Goal: Task Accomplishment & Management: Manage account settings

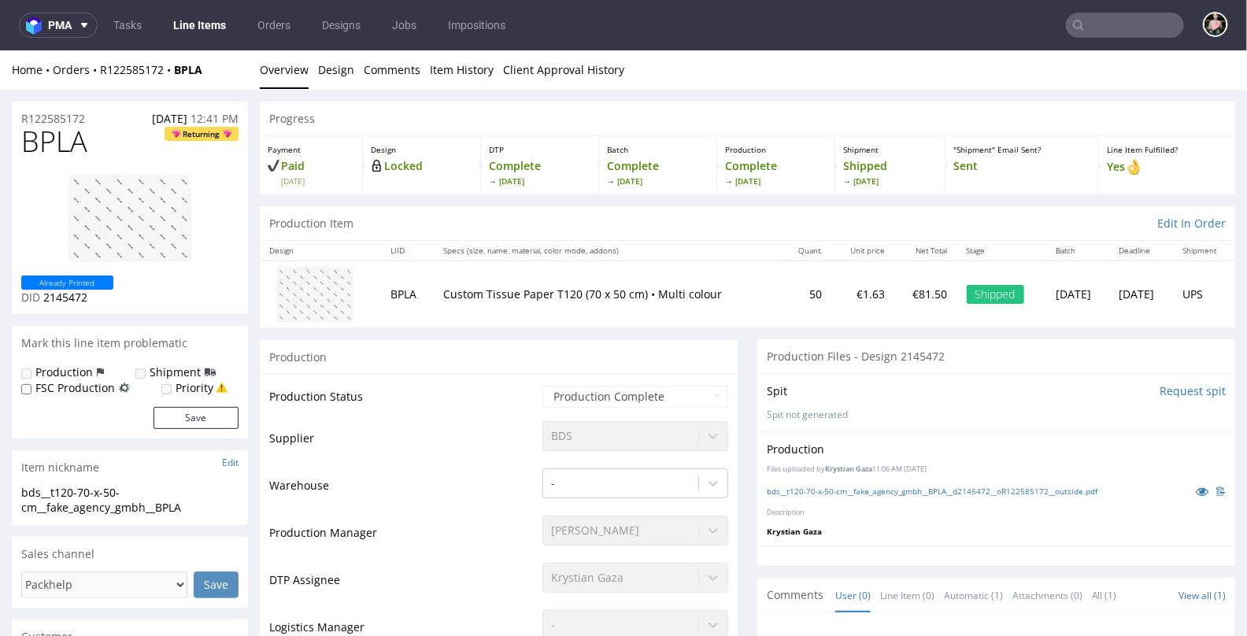
scroll to position [1500, 0]
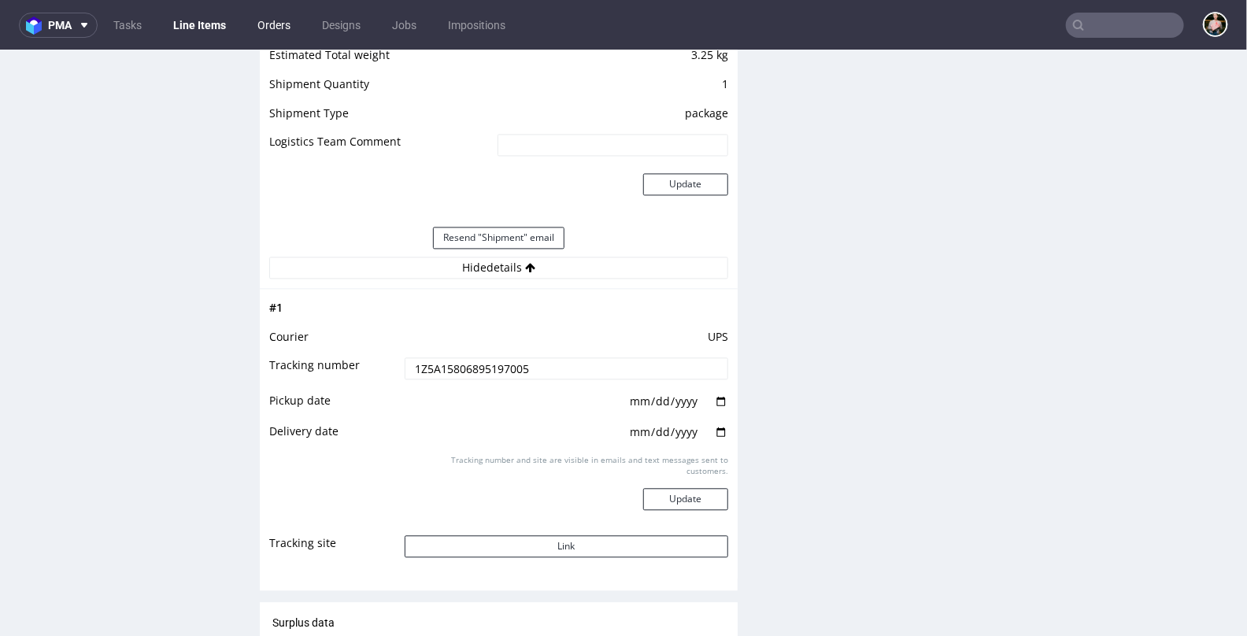
click at [267, 21] on link "Orders" at bounding box center [274, 25] width 52 height 25
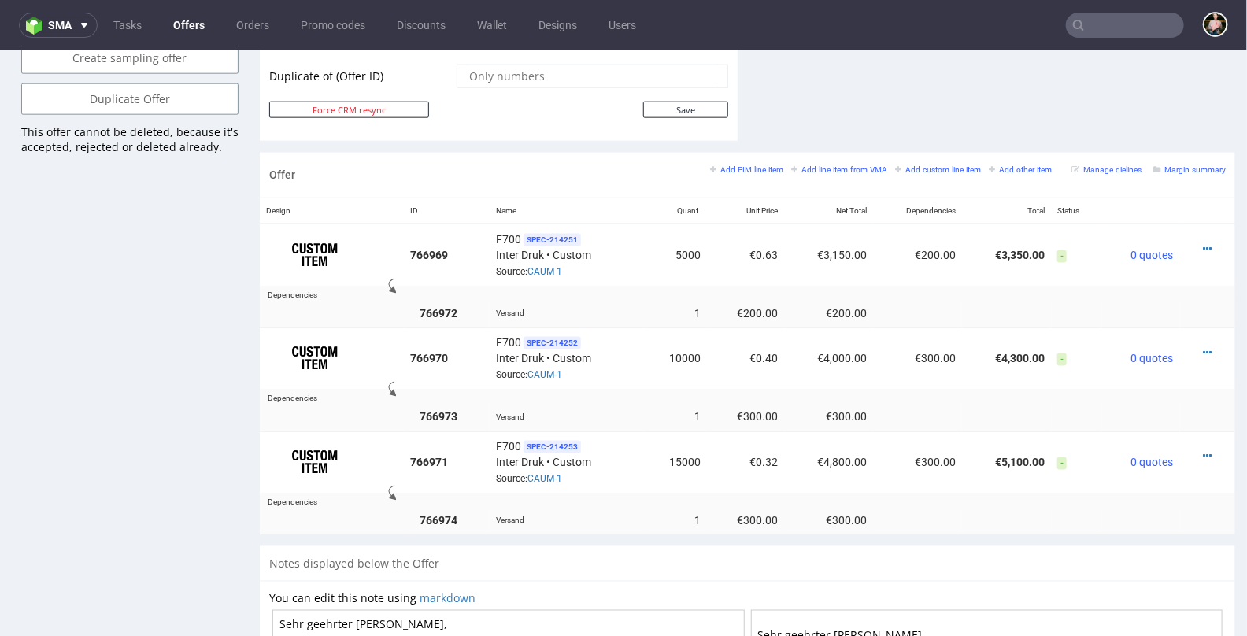
scroll to position [895, 0]
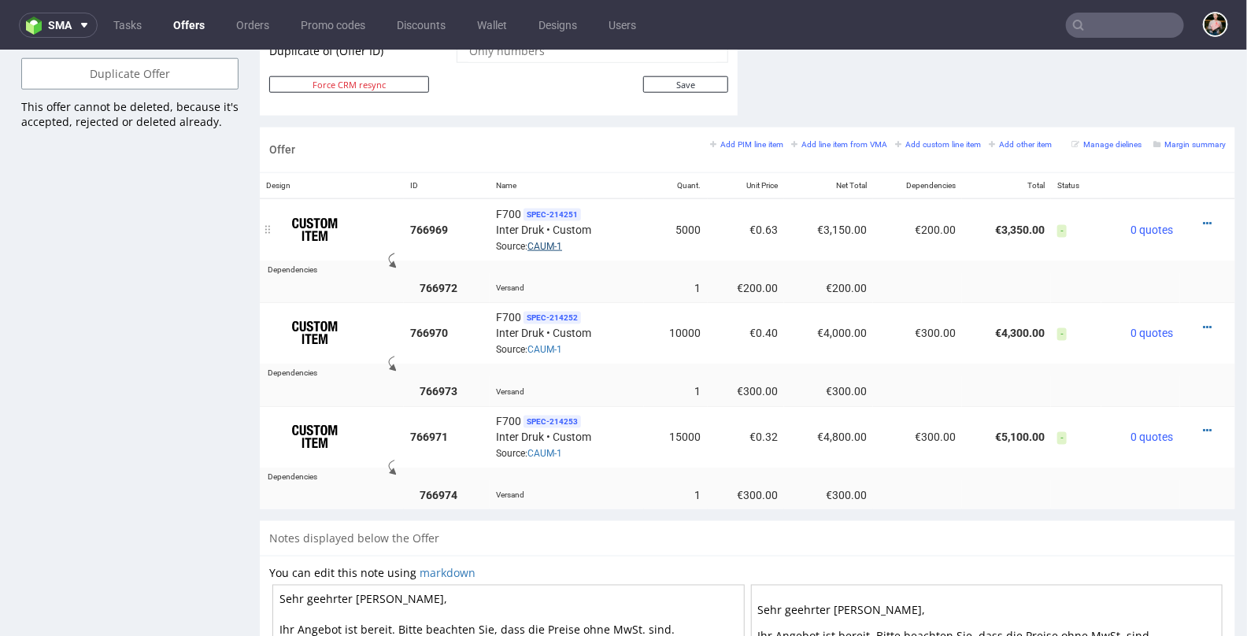
click at [541, 240] on link "CAUM-1" at bounding box center [544, 245] width 35 height 11
click at [544, 208] on span "SPEC- 214251" at bounding box center [552, 214] width 57 height 13
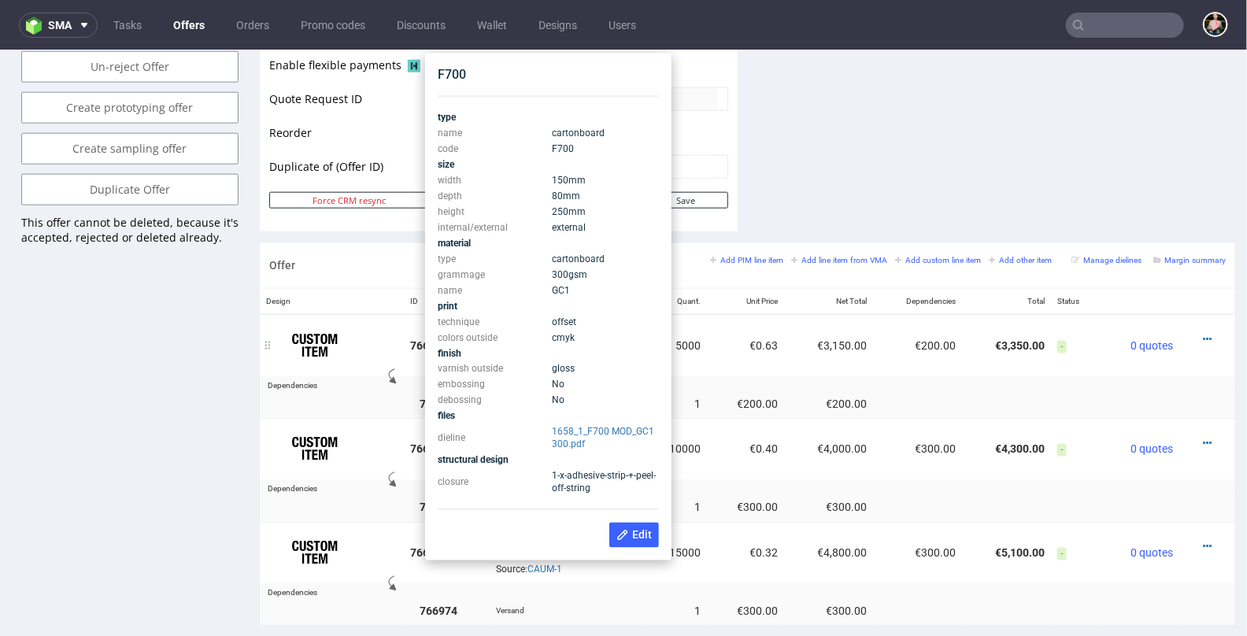
scroll to position [778, 0]
click at [568, 435] on link "1658_1_F700 MOD_GC1 300.pdf" at bounding box center [604, 438] width 102 height 24
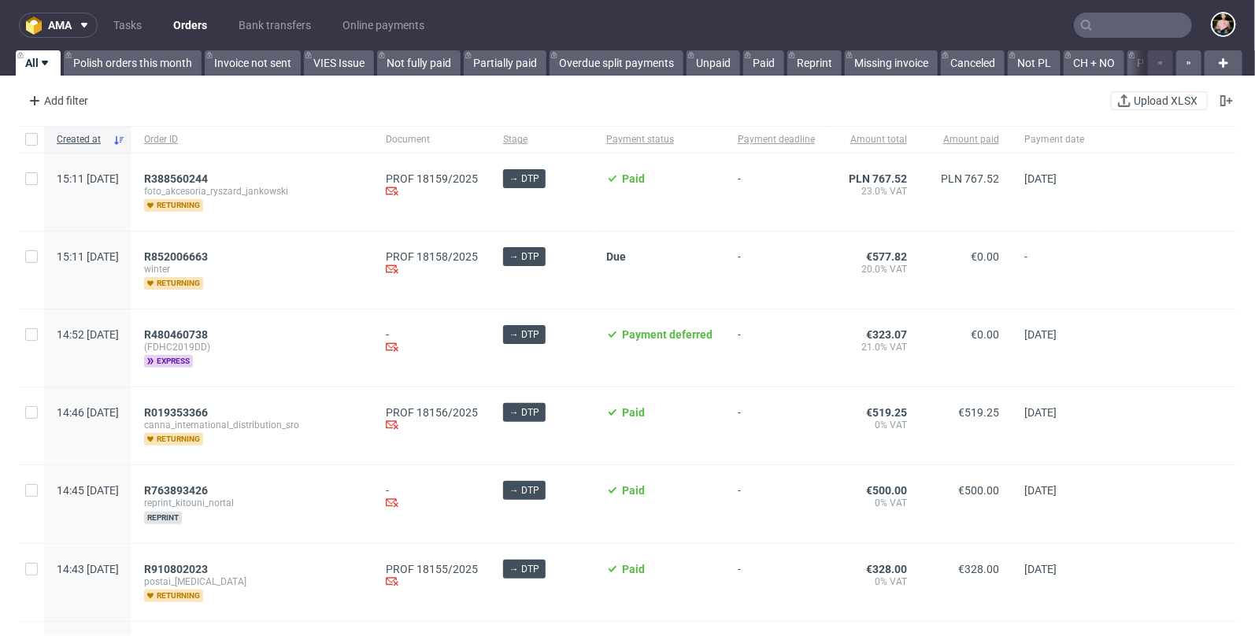
click at [1127, 17] on input "text" at bounding box center [1133, 25] width 118 height 25
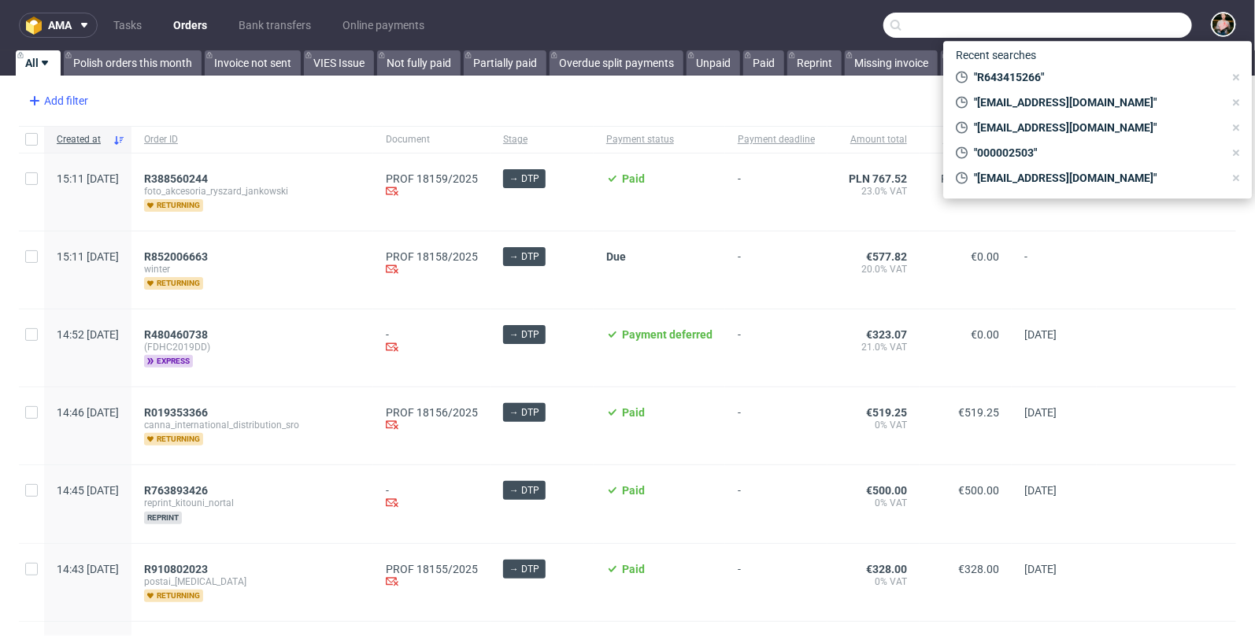
click at [71, 105] on div "Add filter" at bounding box center [56, 100] width 69 height 25
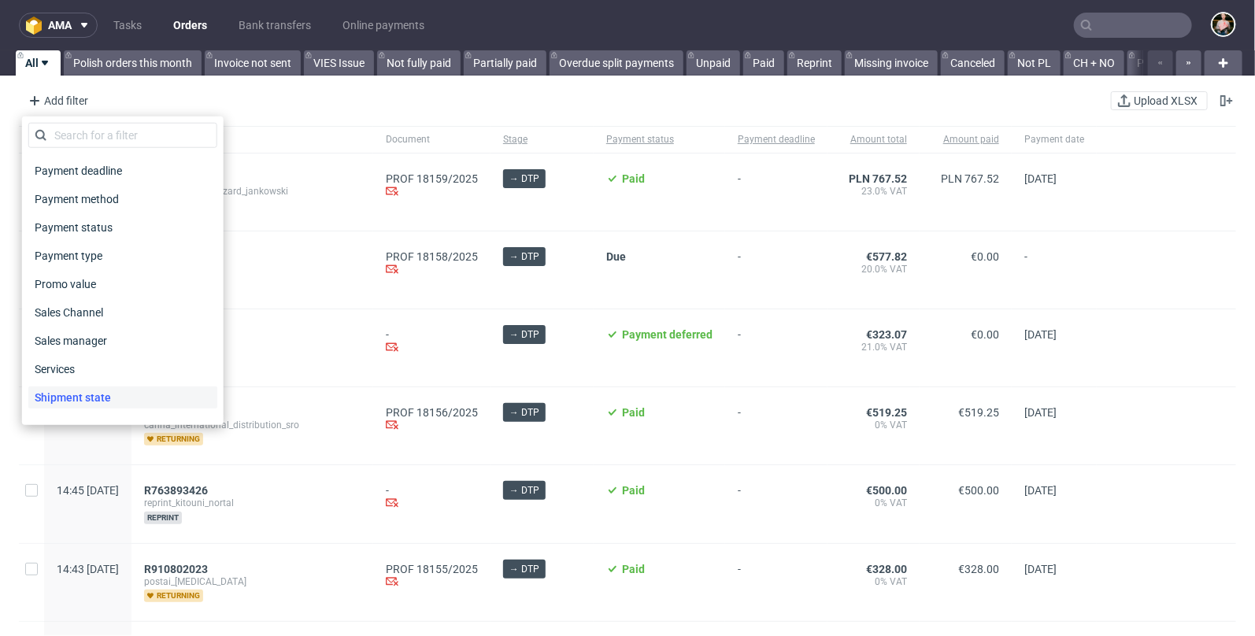
scroll to position [676, 0]
click at [81, 309] on span "Sales Channel" at bounding box center [70, 314] width 84 height 22
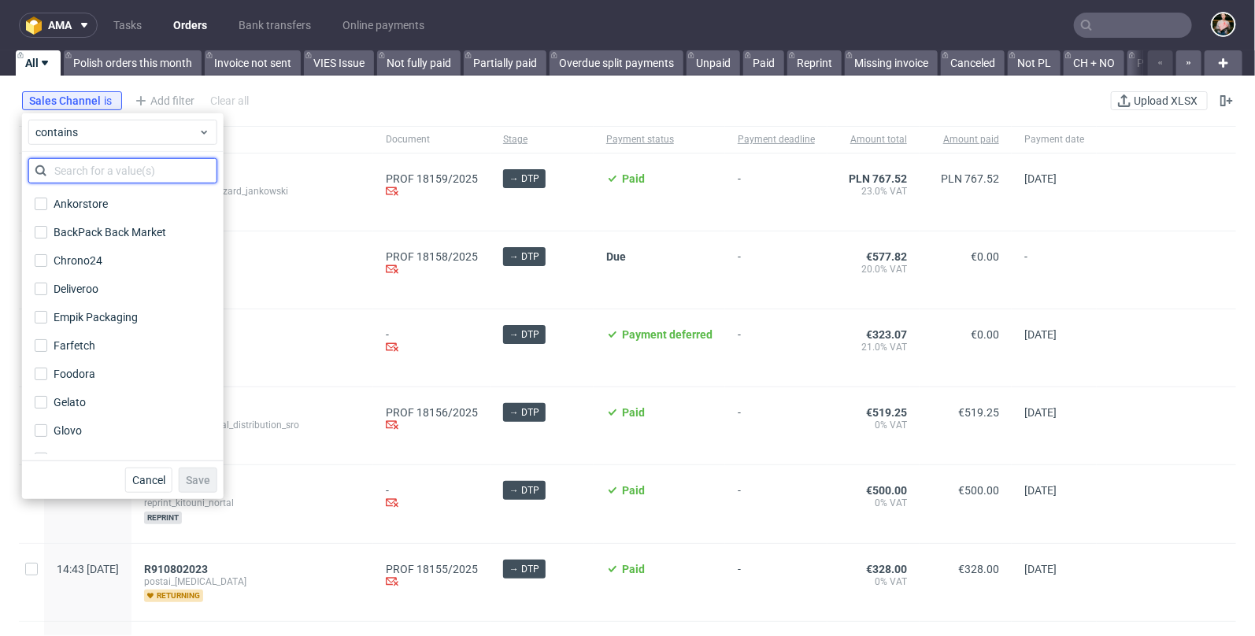
click at [85, 175] on input "text" at bounding box center [122, 170] width 189 height 25
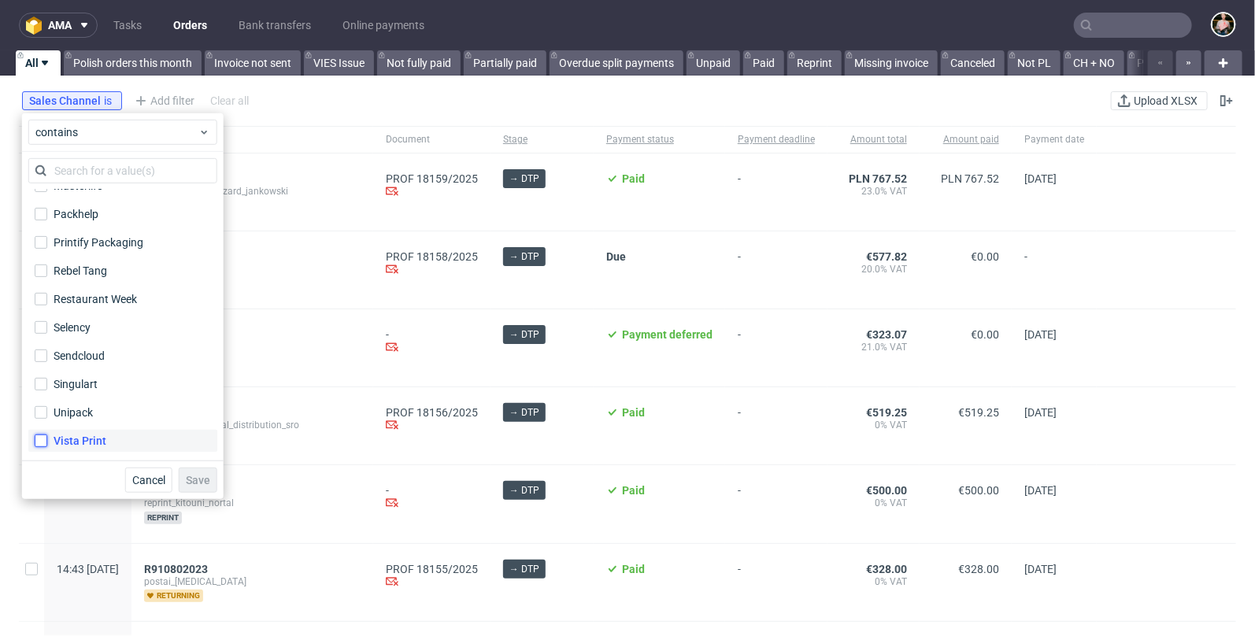
click at [46, 438] on input "Vista Print" at bounding box center [41, 441] width 13 height 13
checkbox input "true"
click at [192, 476] on span "Save" at bounding box center [198, 480] width 24 height 11
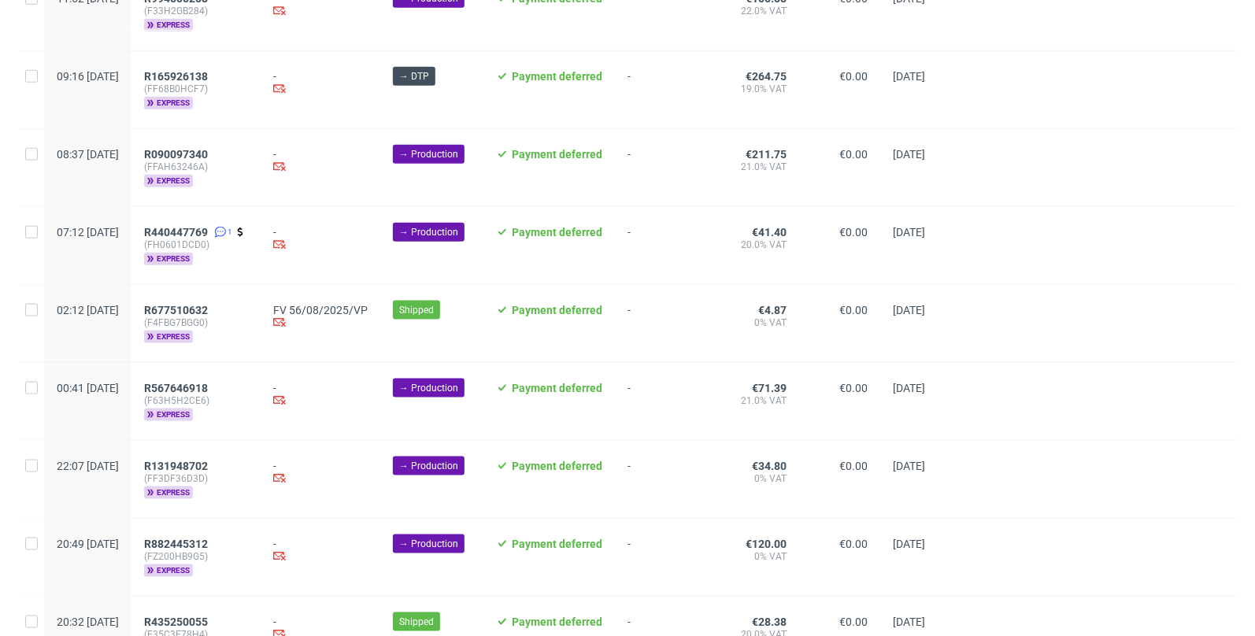
scroll to position [0, 0]
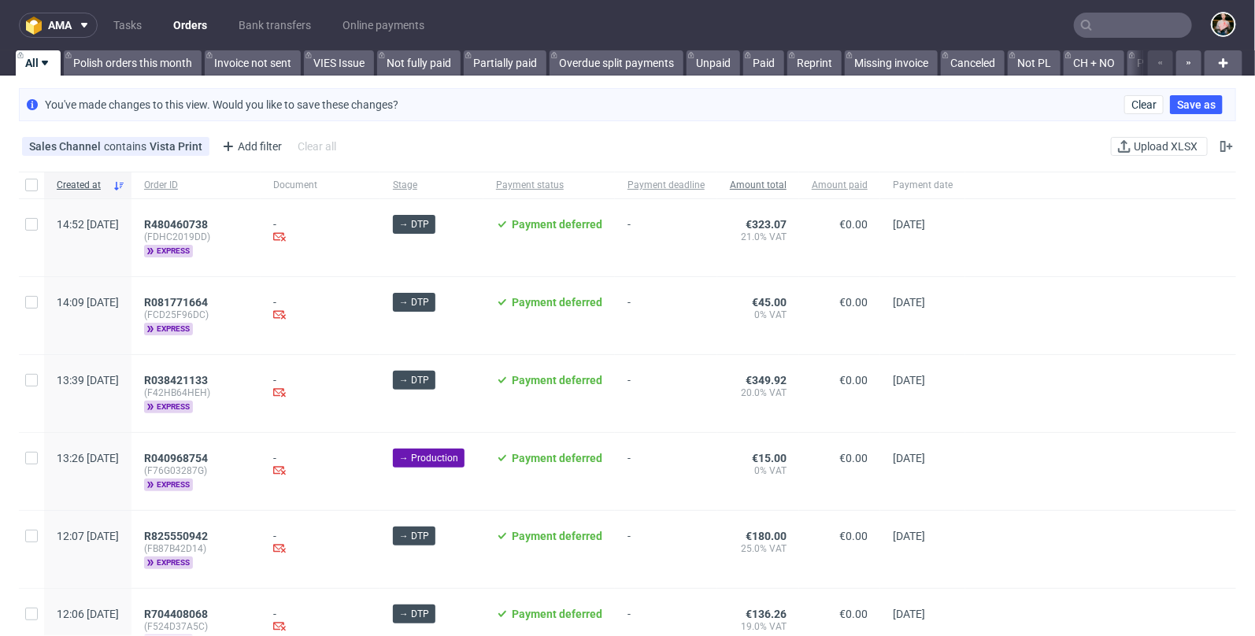
click at [786, 183] on span "Amount total" at bounding box center [758, 185] width 57 height 13
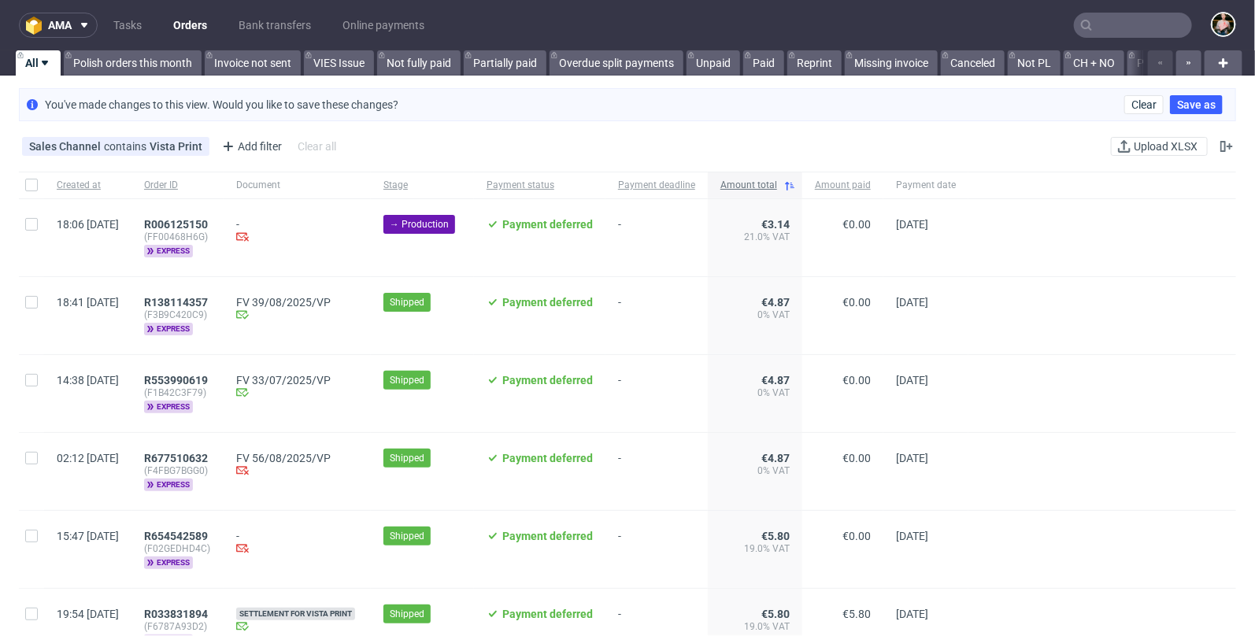
click at [777, 184] on span "Amount total" at bounding box center [748, 185] width 57 height 13
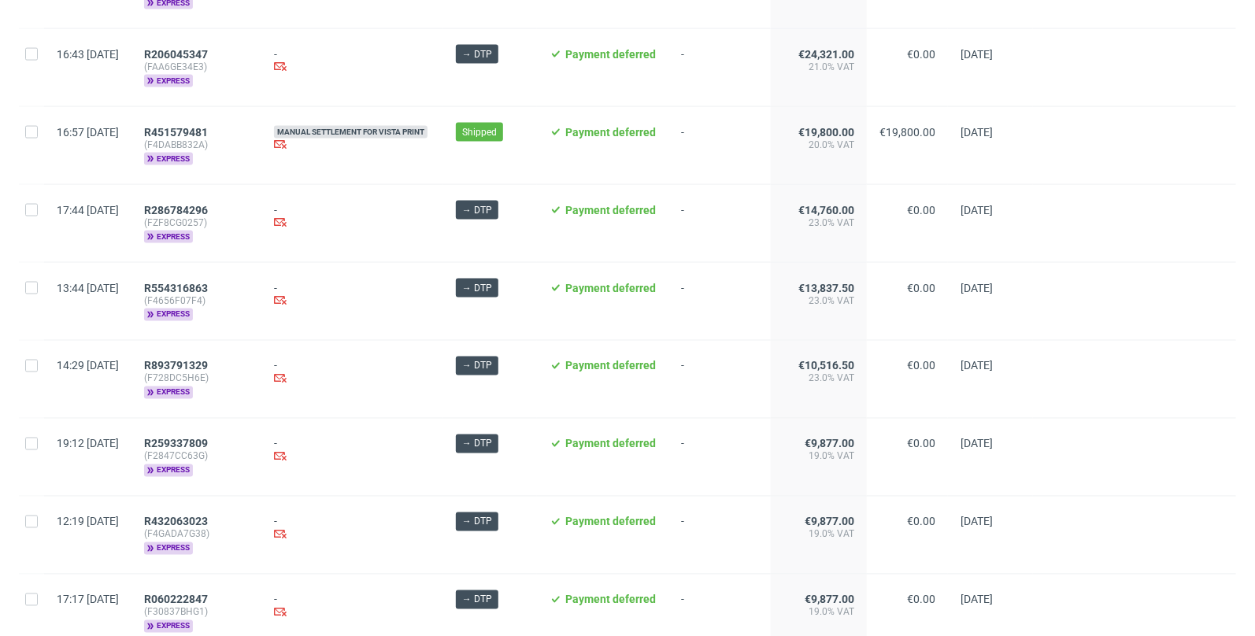
scroll to position [1110, 0]
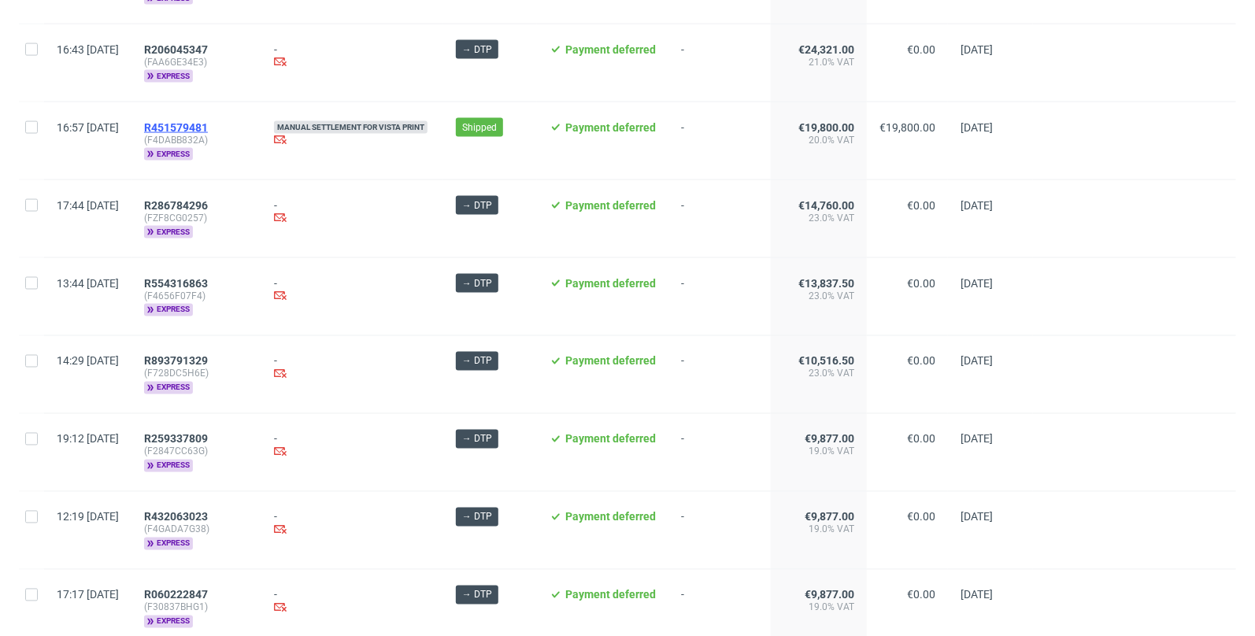
click at [208, 121] on span "R451579481" at bounding box center [176, 127] width 64 height 13
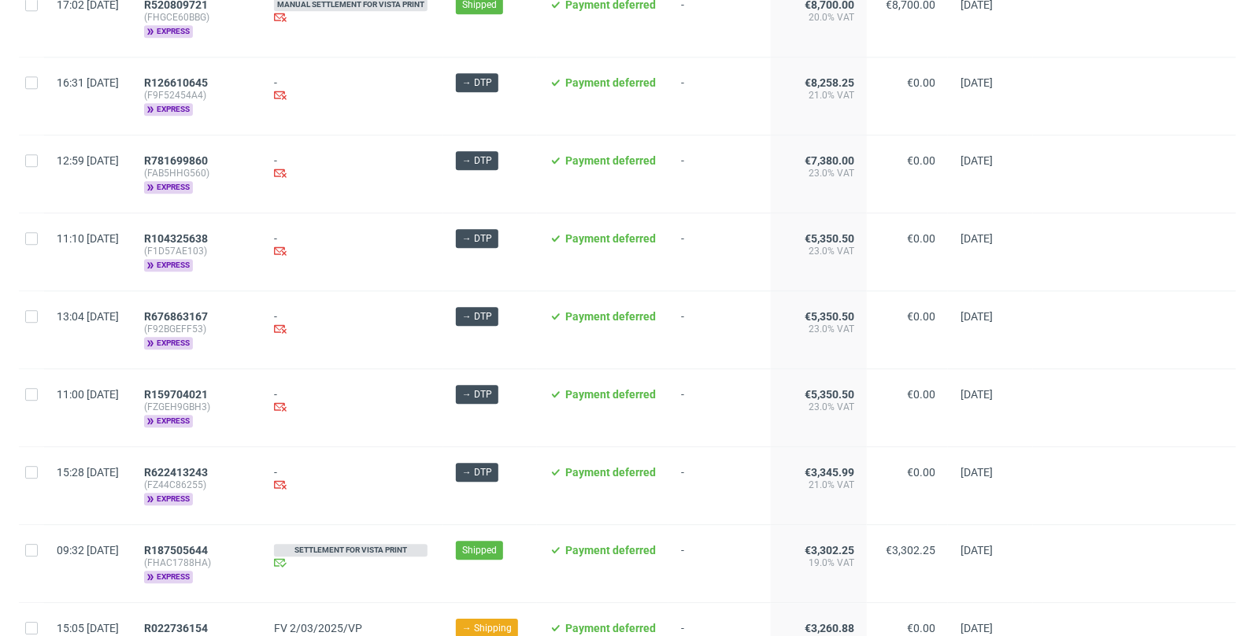
scroll to position [1921, 0]
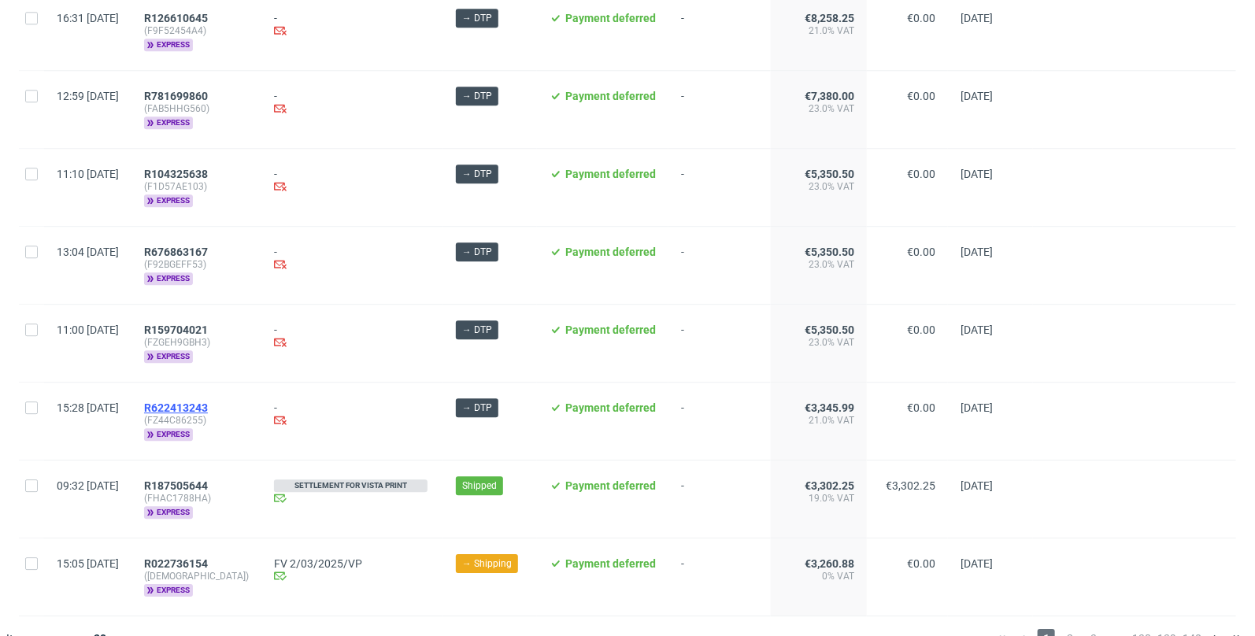
click at [208, 402] on span "R622413243" at bounding box center [176, 408] width 64 height 13
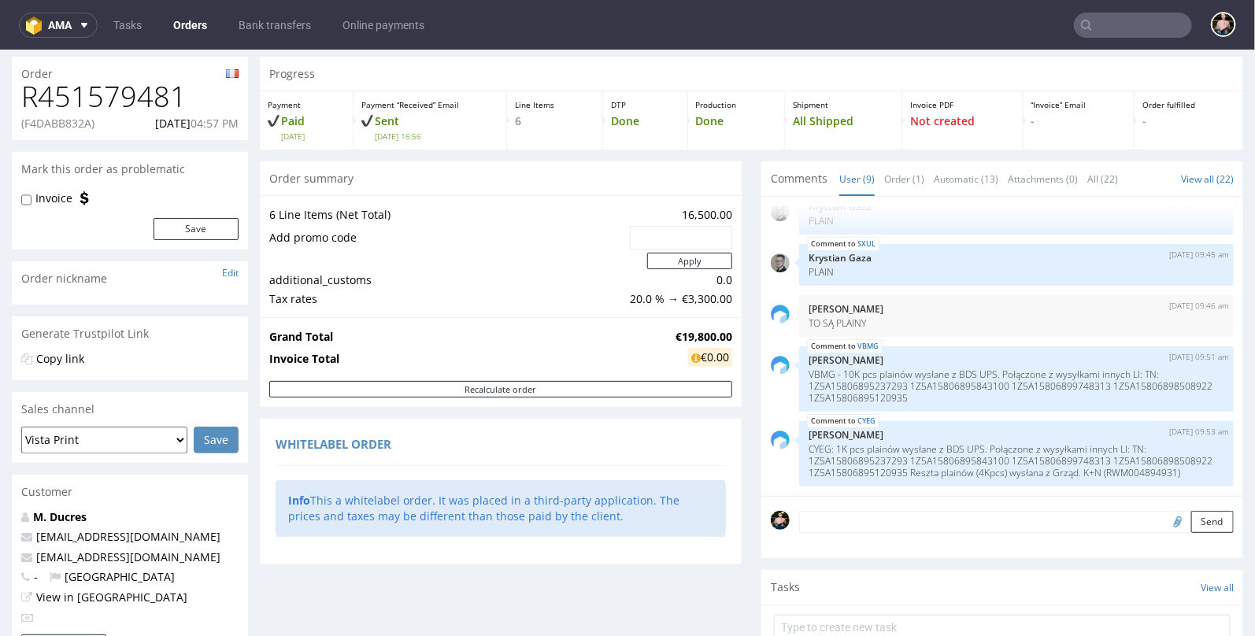
scroll to position [42, 0]
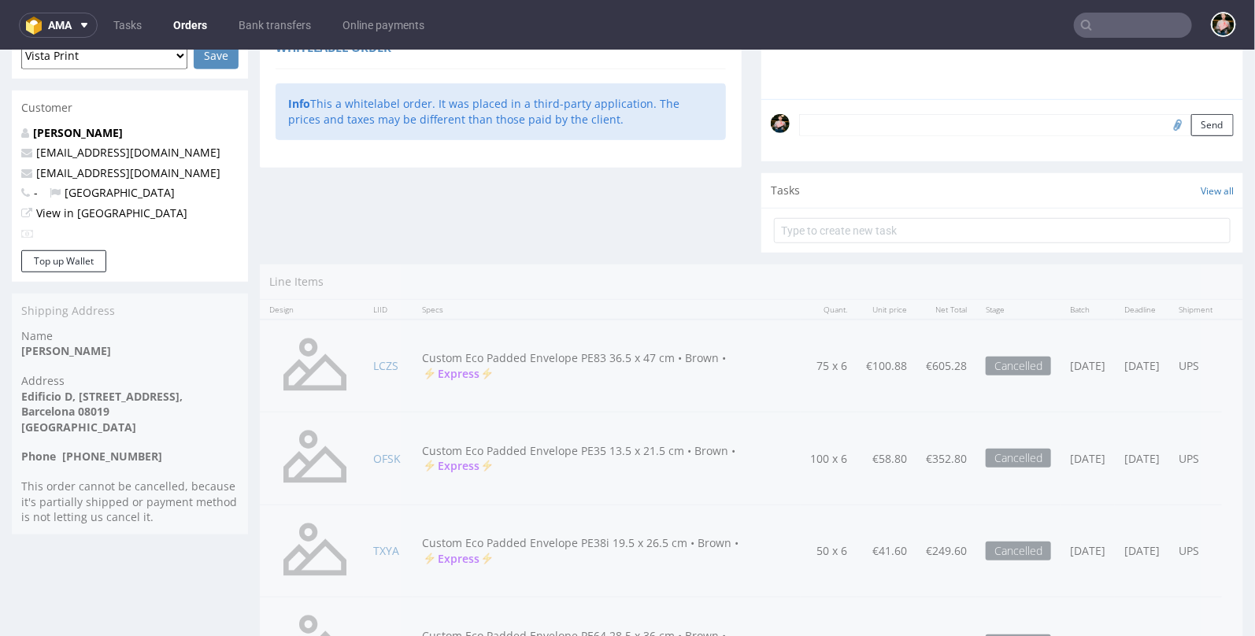
scroll to position [498, 0]
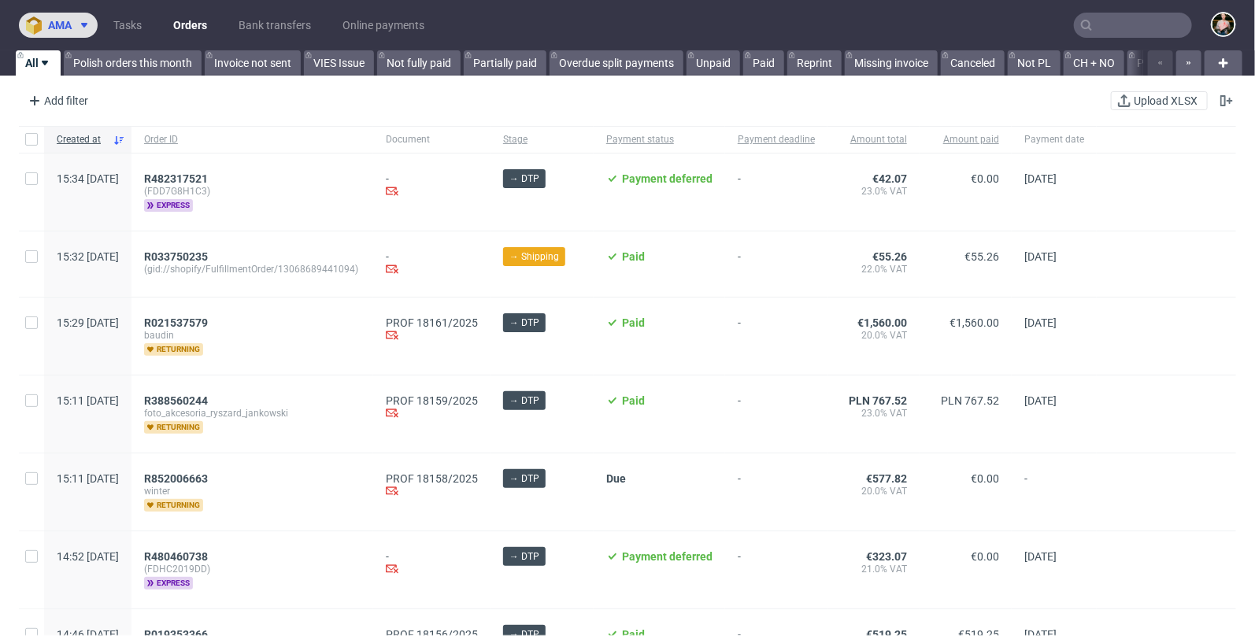
click at [69, 18] on button "ama" at bounding box center [58, 25] width 79 height 25
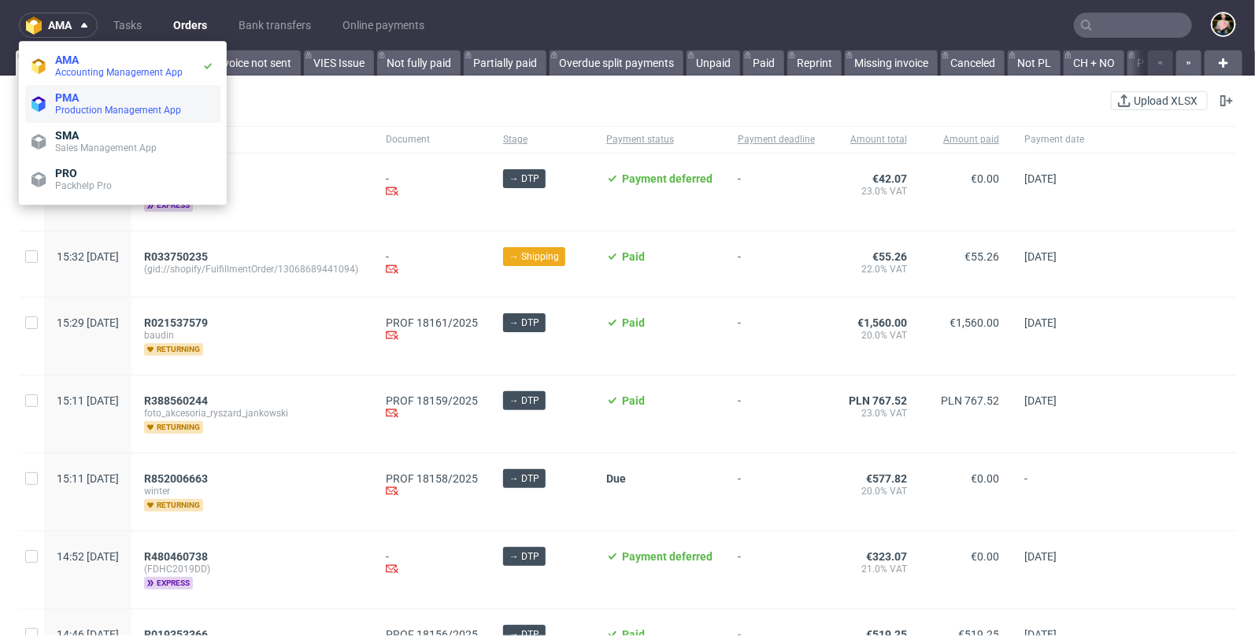
click at [86, 109] on span "Production Management App" at bounding box center [118, 110] width 126 height 11
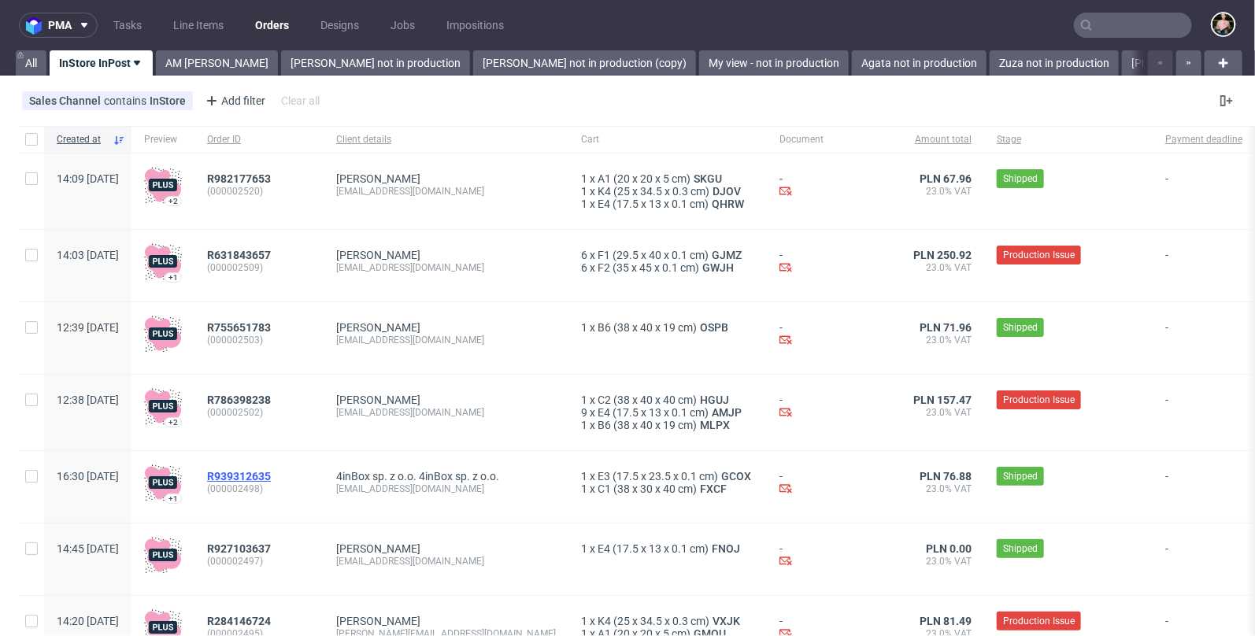
click at [271, 474] on span "R939312635" at bounding box center [239, 476] width 64 height 13
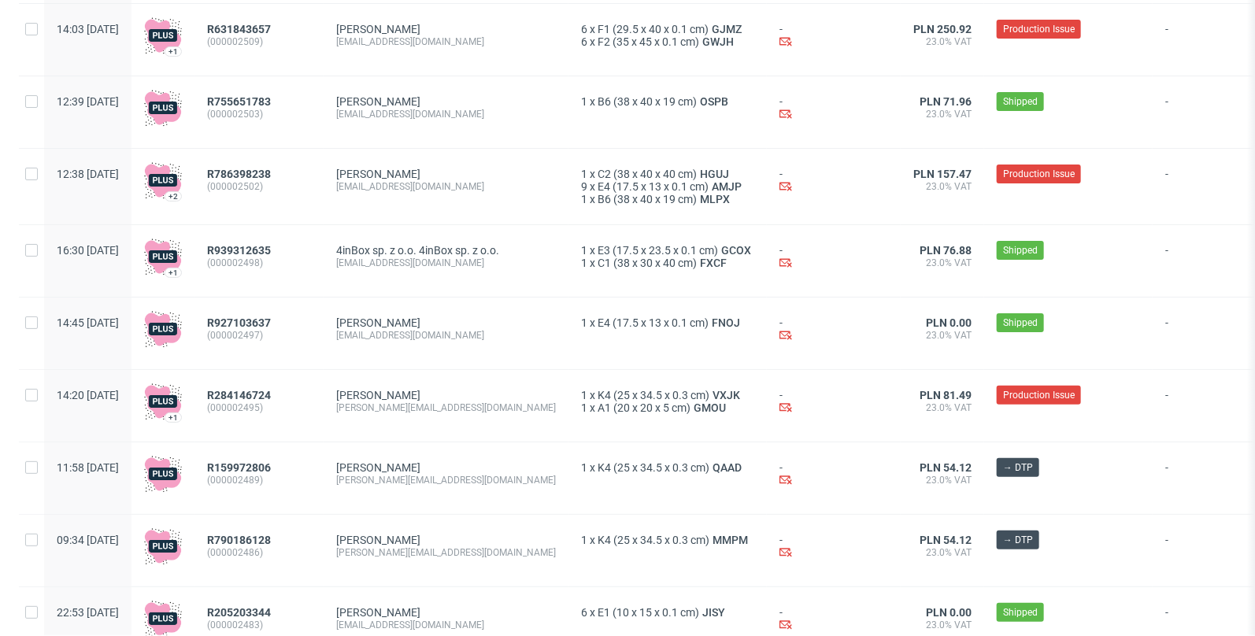
scroll to position [227, 0]
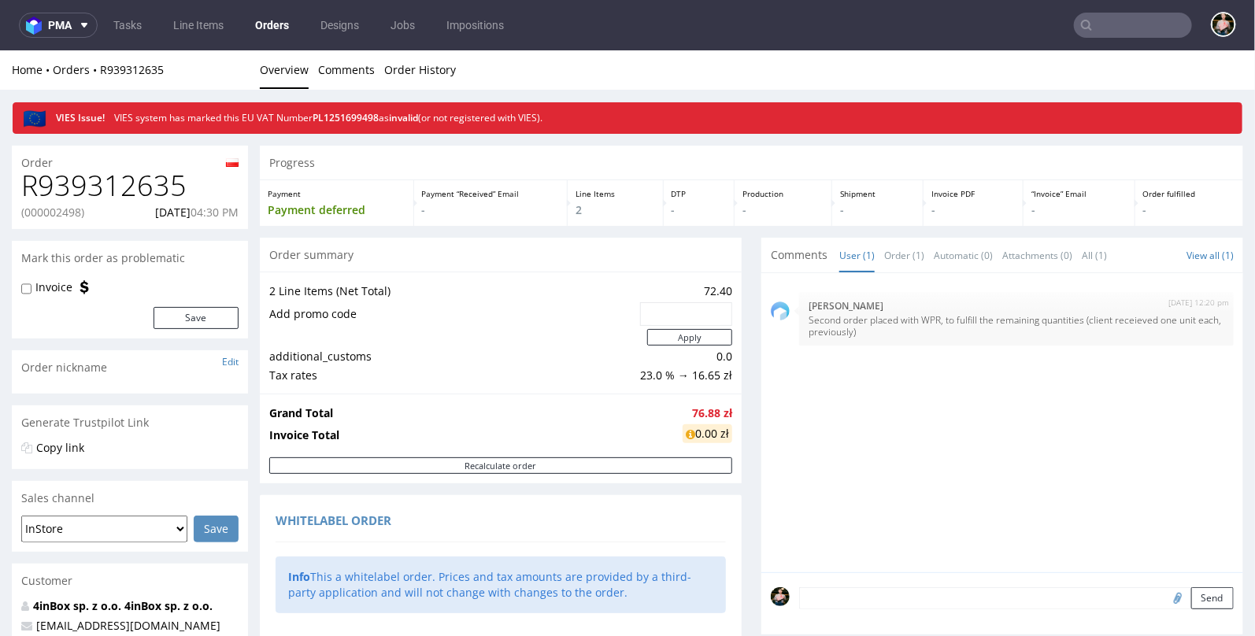
click at [266, 25] on link "Orders" at bounding box center [272, 25] width 53 height 25
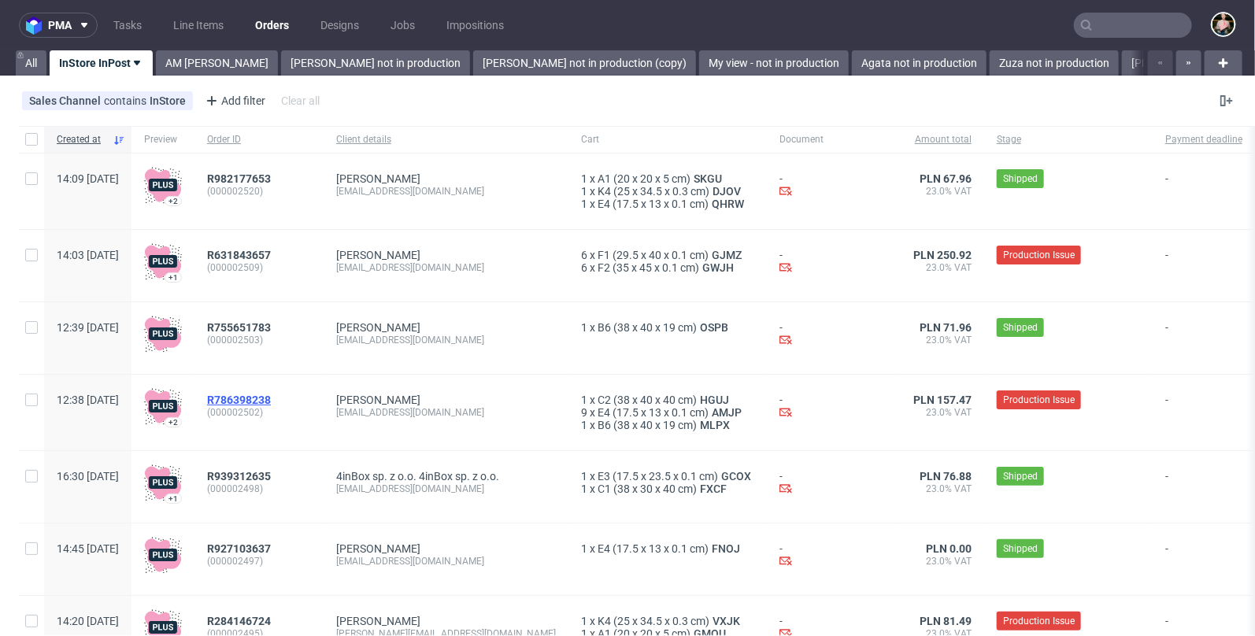
click at [271, 401] on span "R786398238" at bounding box center [239, 400] width 64 height 13
click at [271, 179] on span "R982177653" at bounding box center [239, 178] width 64 height 13
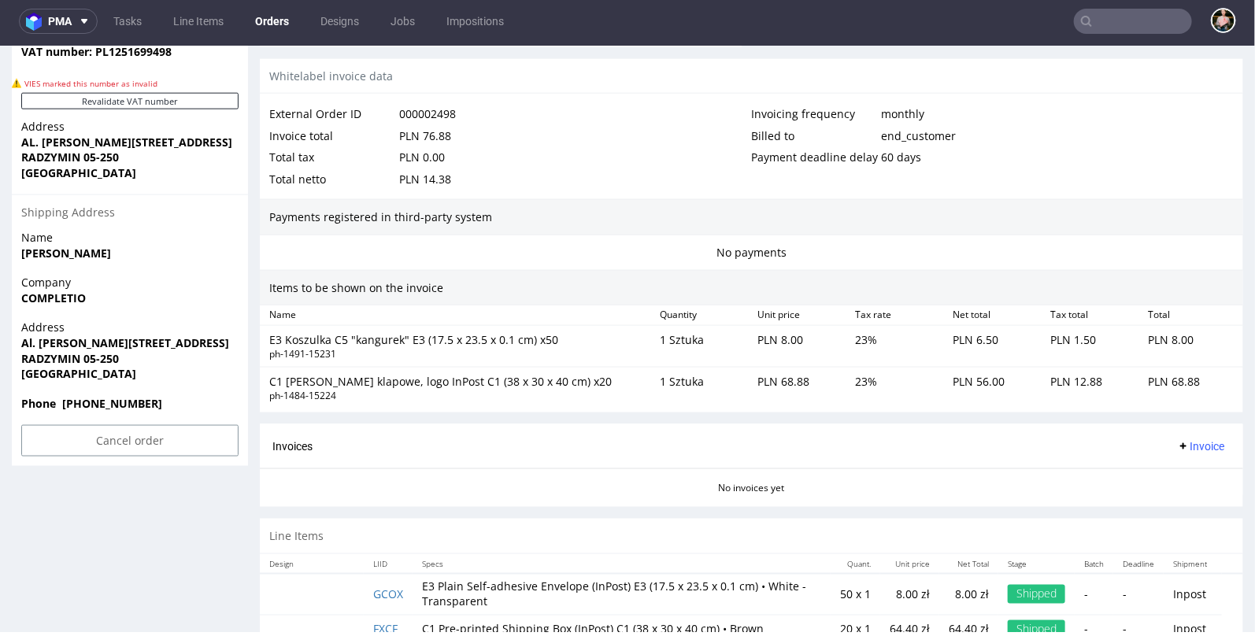
scroll to position [868, 0]
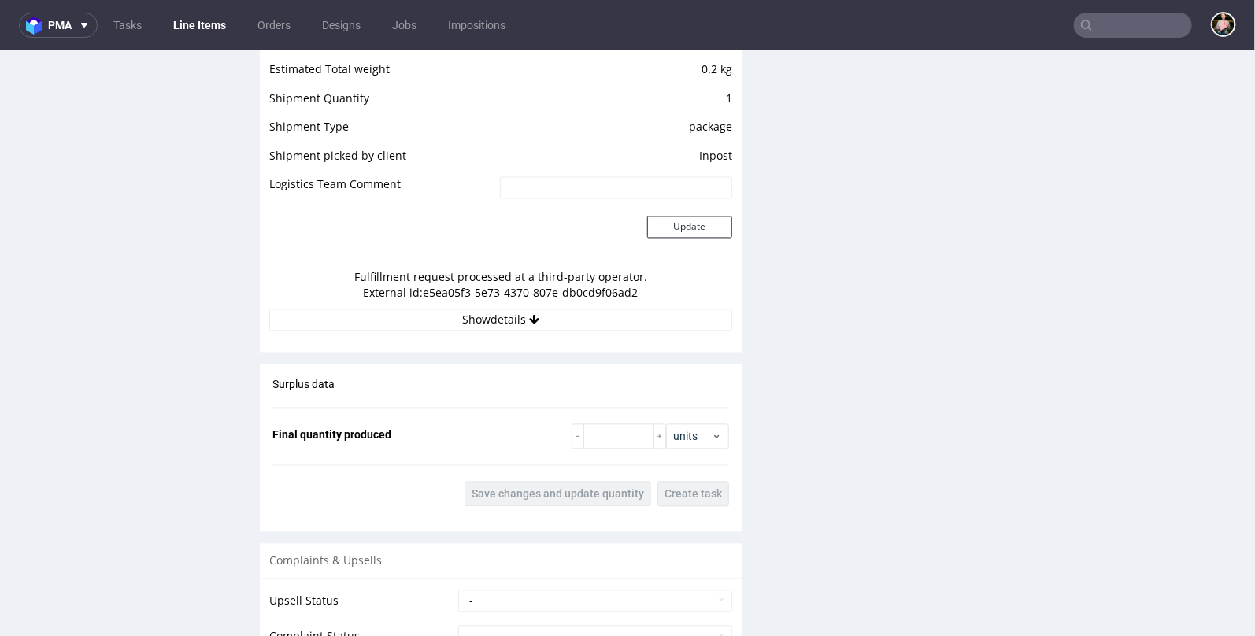
scroll to position [1401, 0]
click at [486, 320] on button "Show details" at bounding box center [500, 320] width 463 height 22
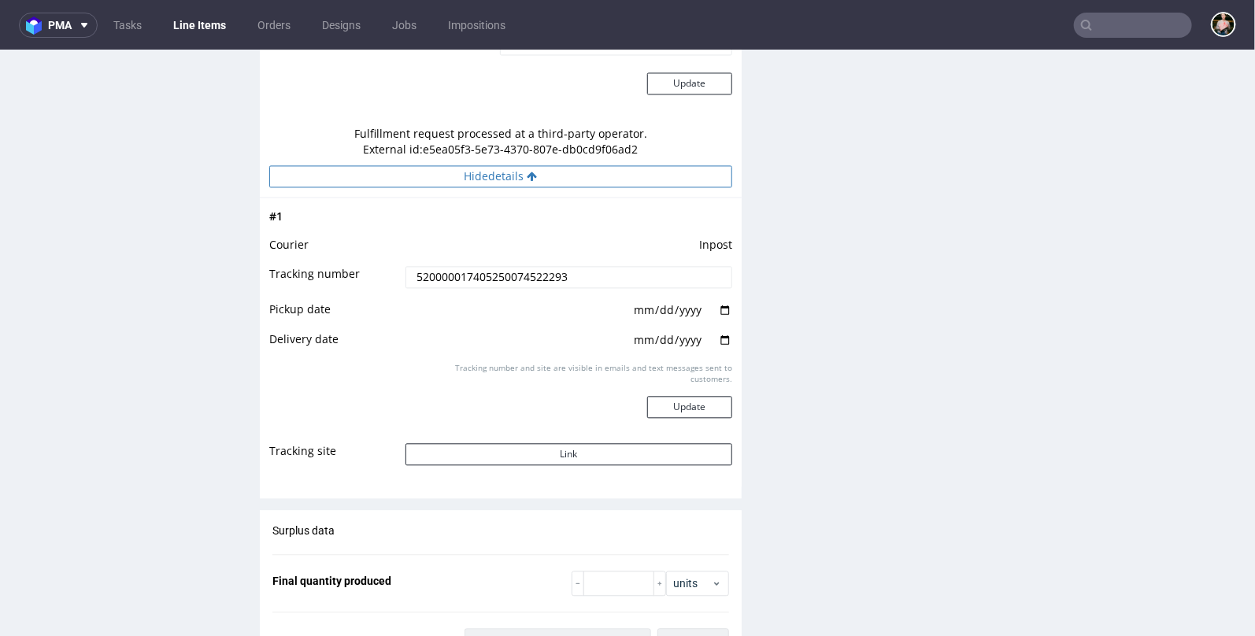
scroll to position [1597, 0]
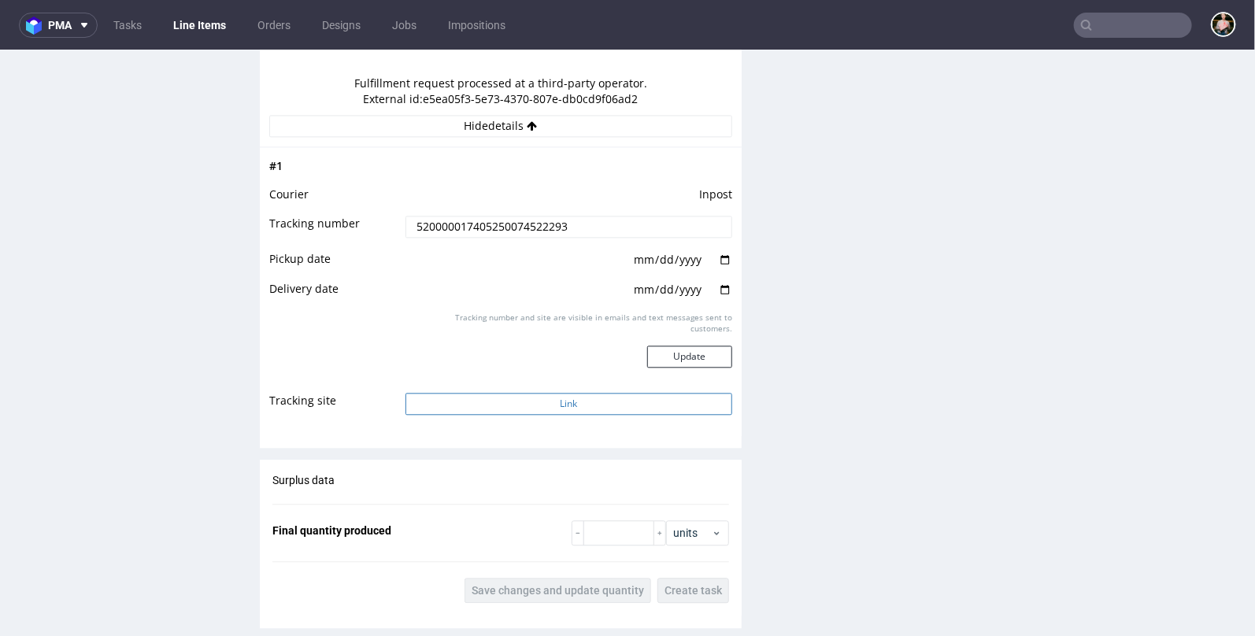
click at [531, 392] on button "Link" at bounding box center [568, 403] width 327 height 22
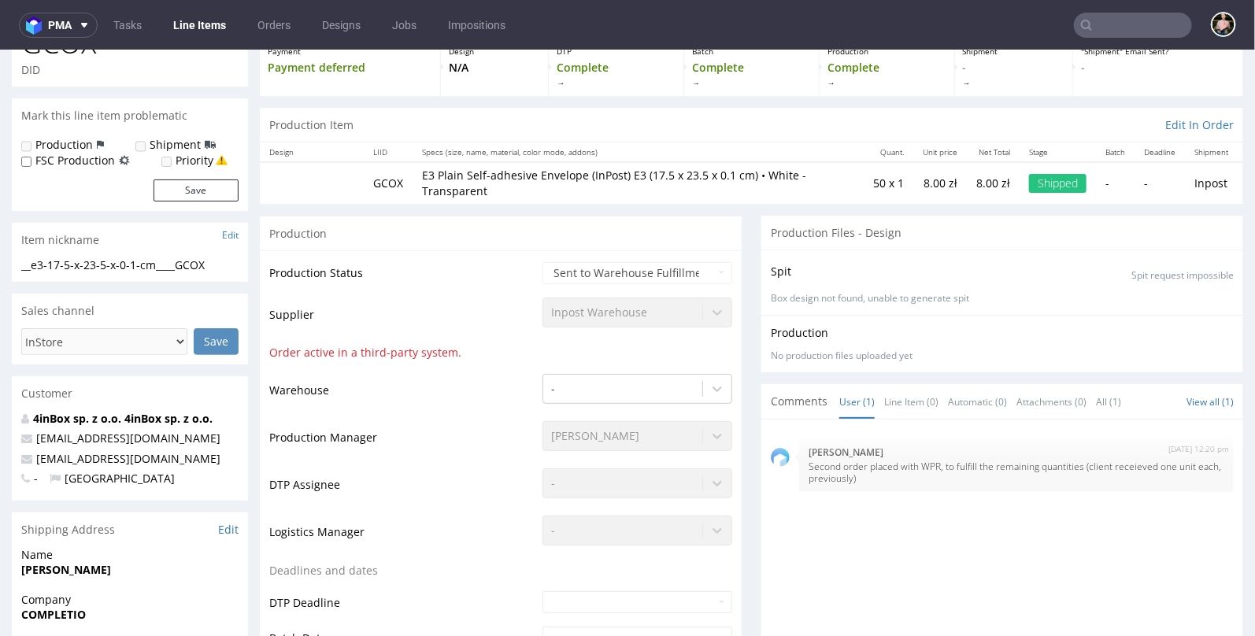
scroll to position [0, 0]
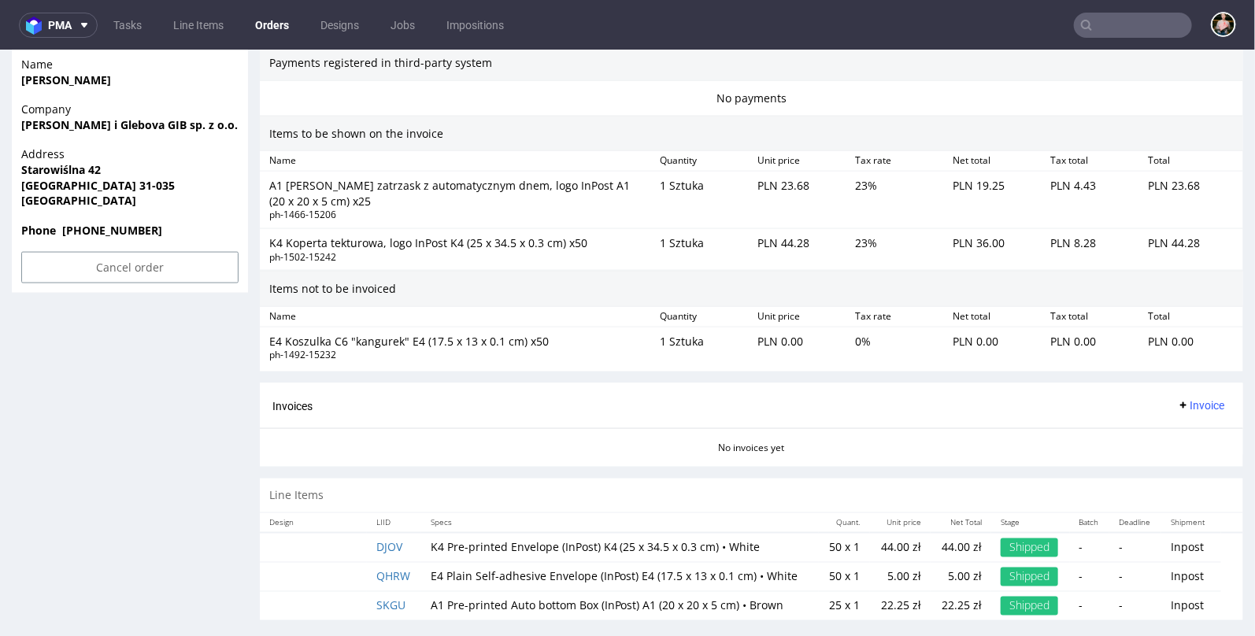
scroll to position [994, 0]
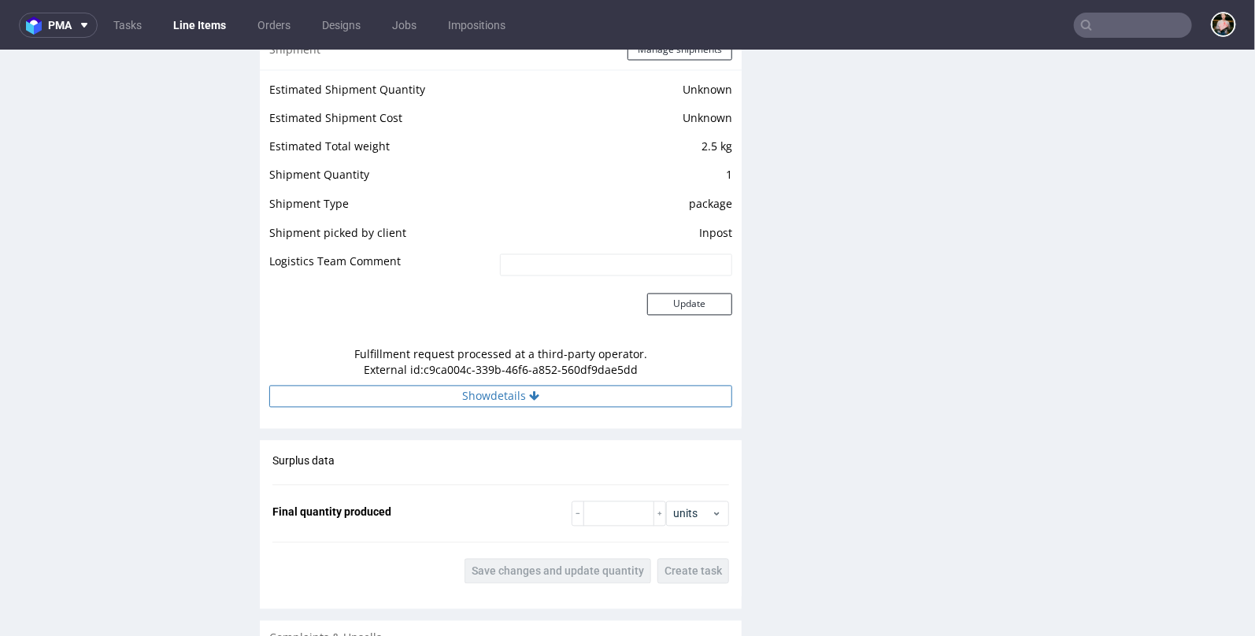
click at [494, 389] on button "Show details" at bounding box center [500, 396] width 463 height 22
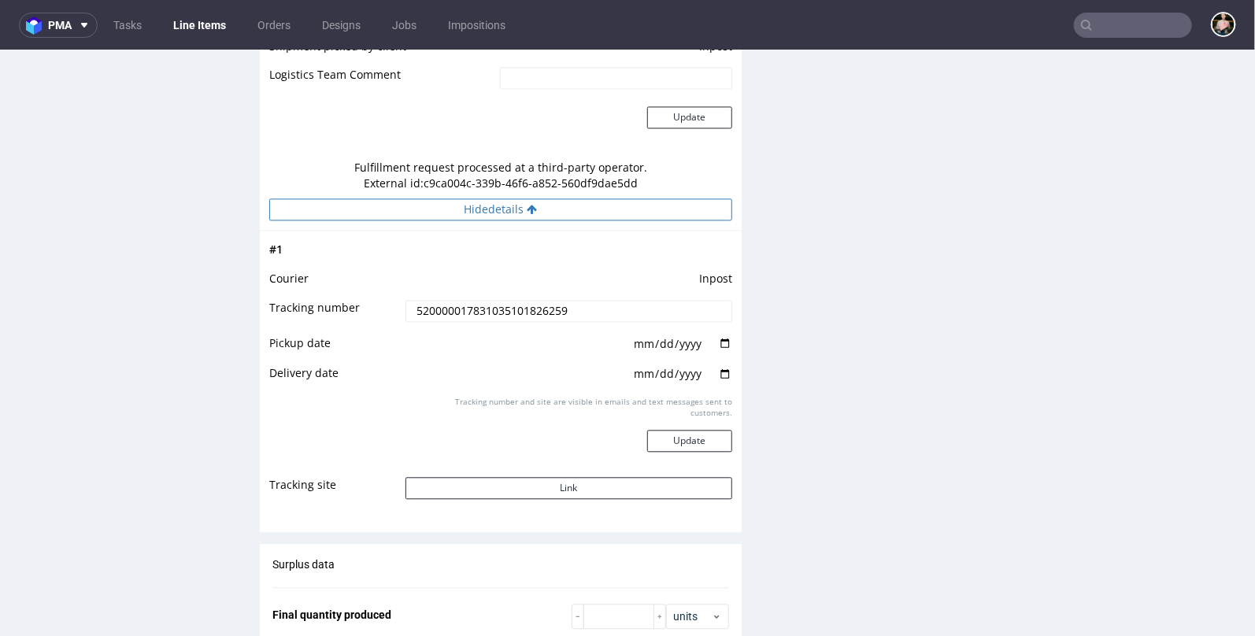
scroll to position [1593, 0]
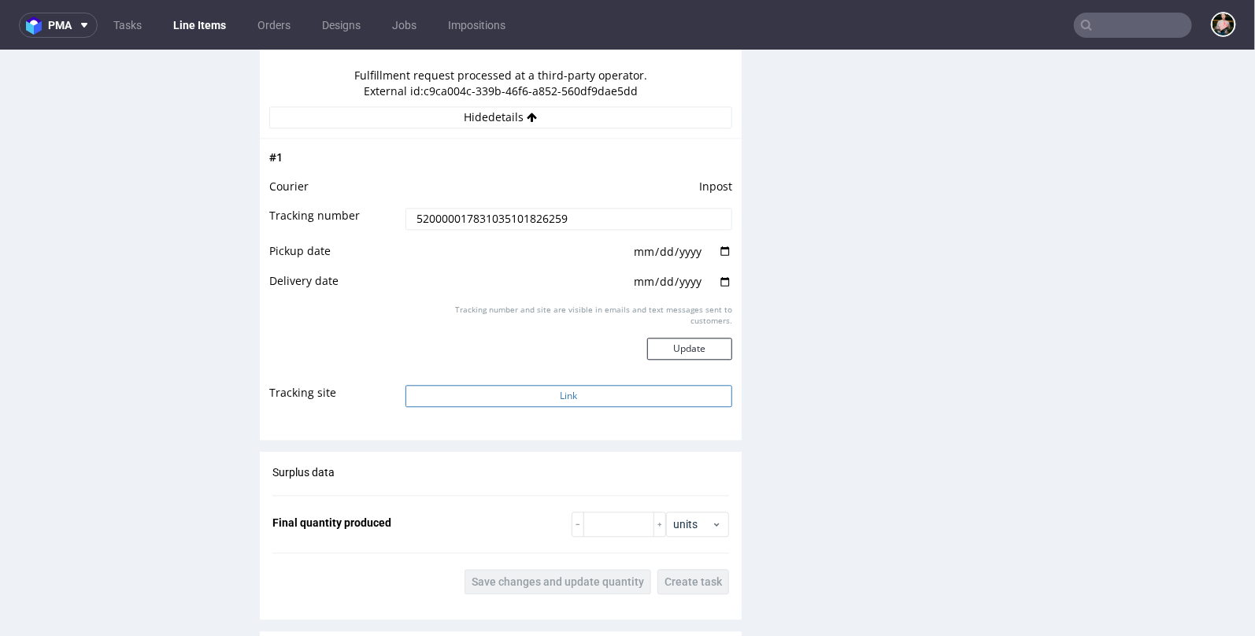
click at [507, 389] on button "Link" at bounding box center [568, 395] width 327 height 22
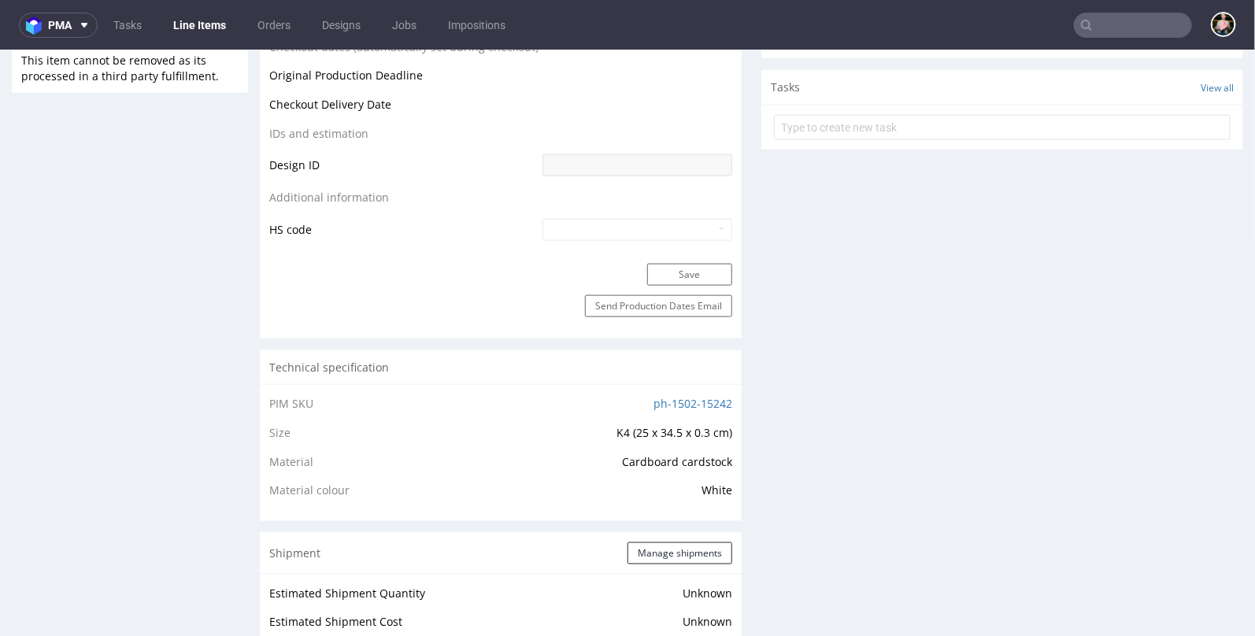
scroll to position [0, 0]
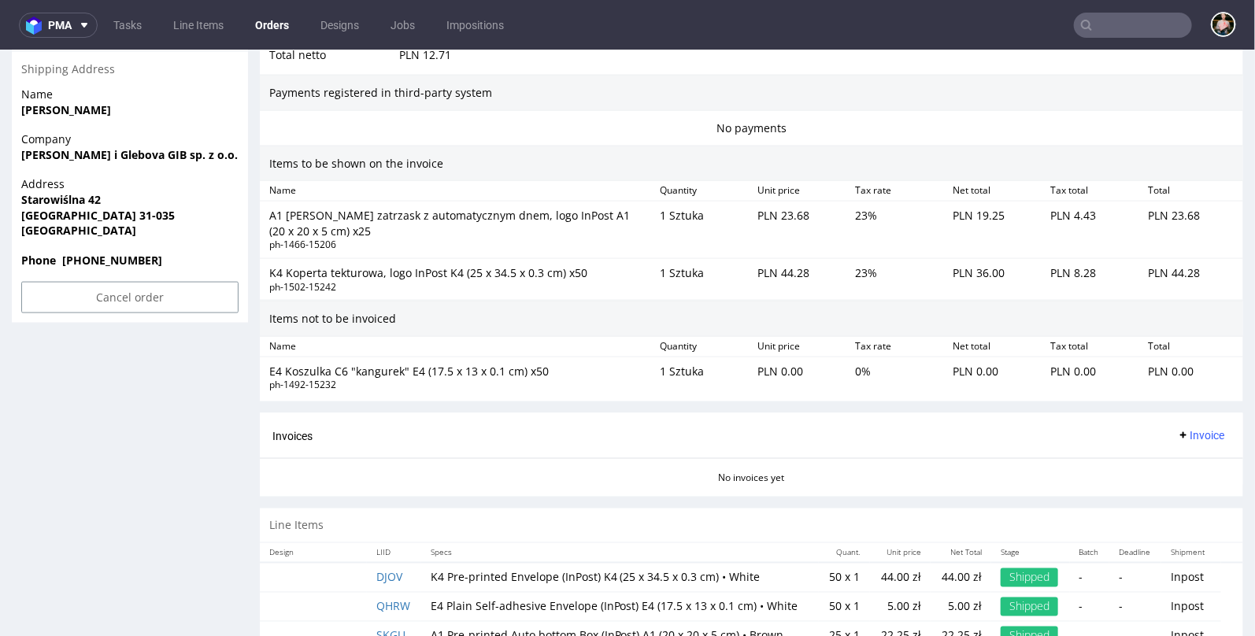
scroll to position [994, 0]
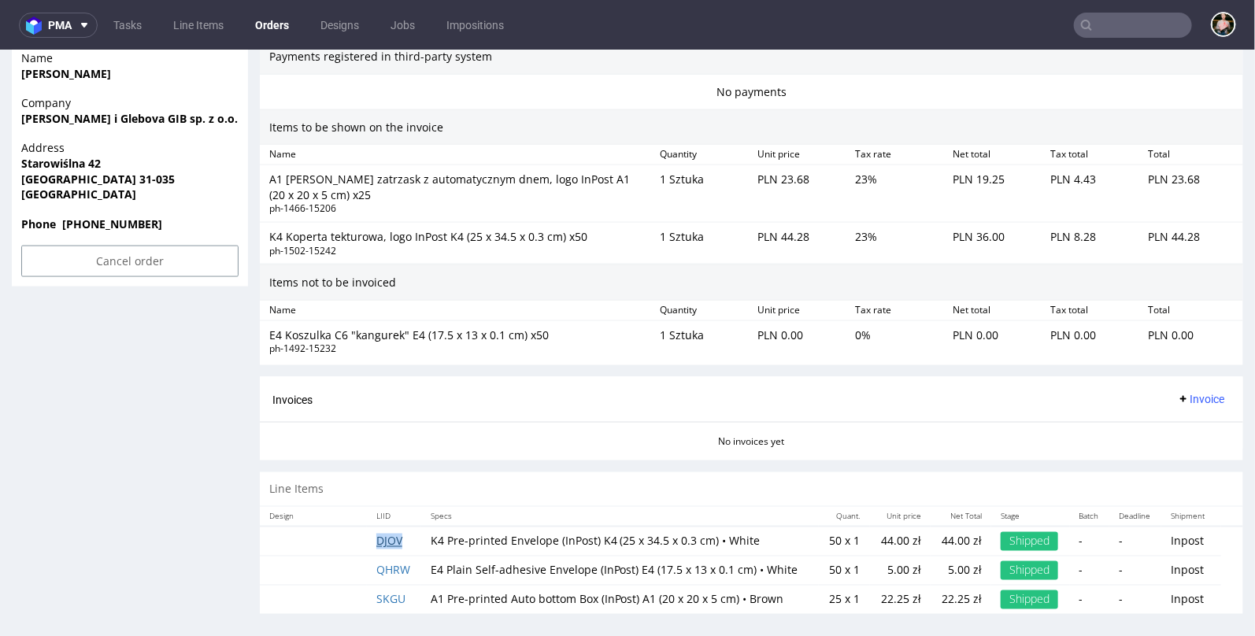
click at [390, 533] on link "DJOV" at bounding box center [389, 540] width 26 height 15
click at [390, 562] on link "QHRW" at bounding box center [393, 569] width 34 height 15
click at [390, 591] on link "SKGU" at bounding box center [390, 598] width 29 height 15
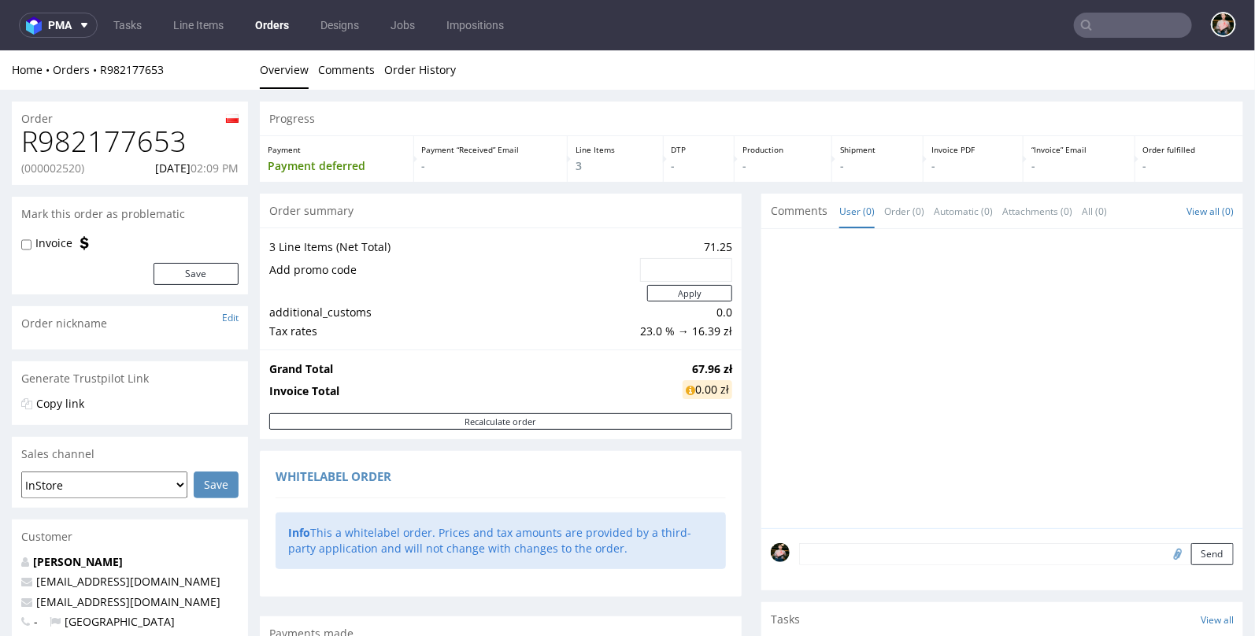
scroll to position [81, 0]
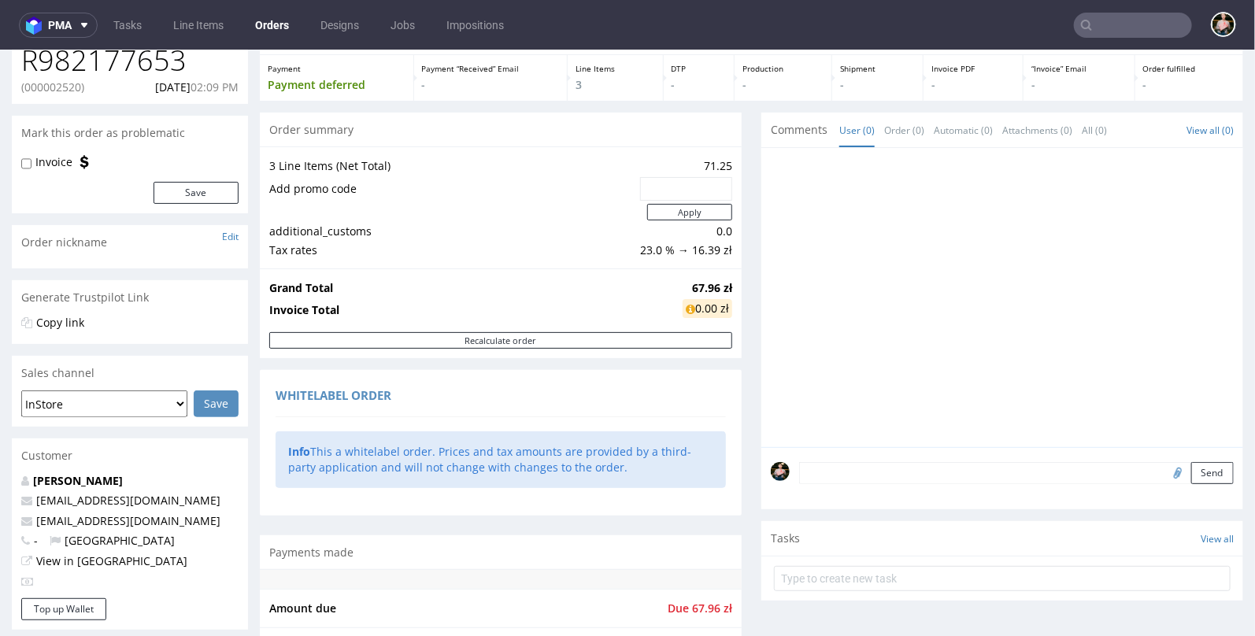
click at [282, 26] on link "Orders" at bounding box center [272, 25] width 53 height 25
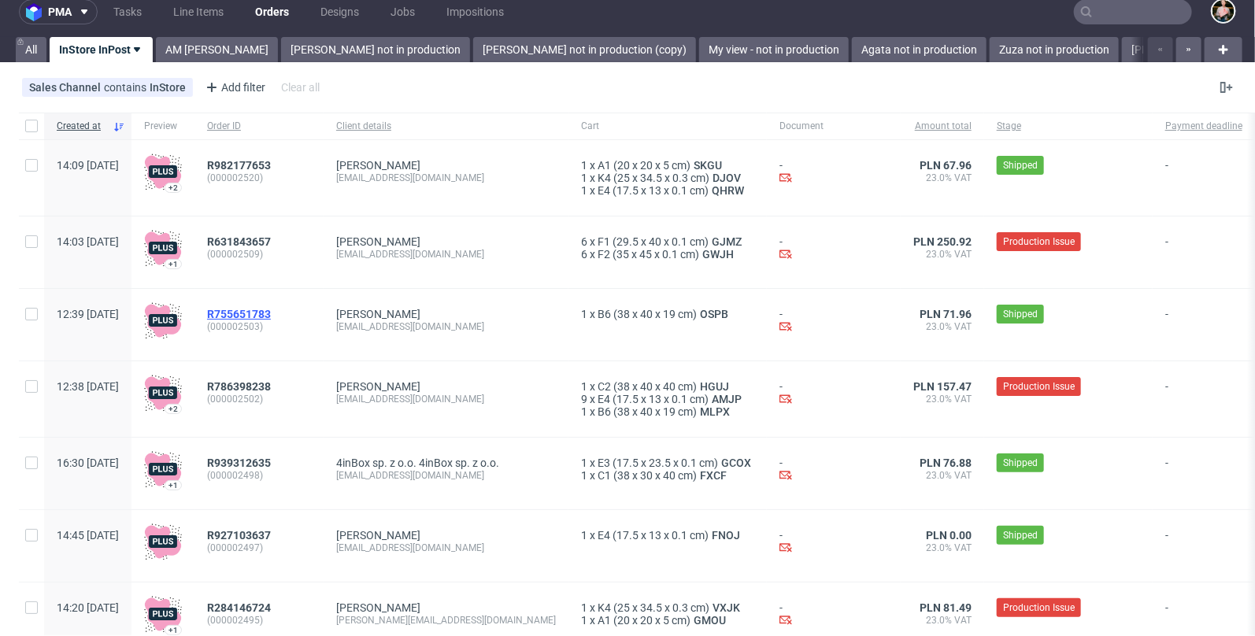
scroll to position [91, 0]
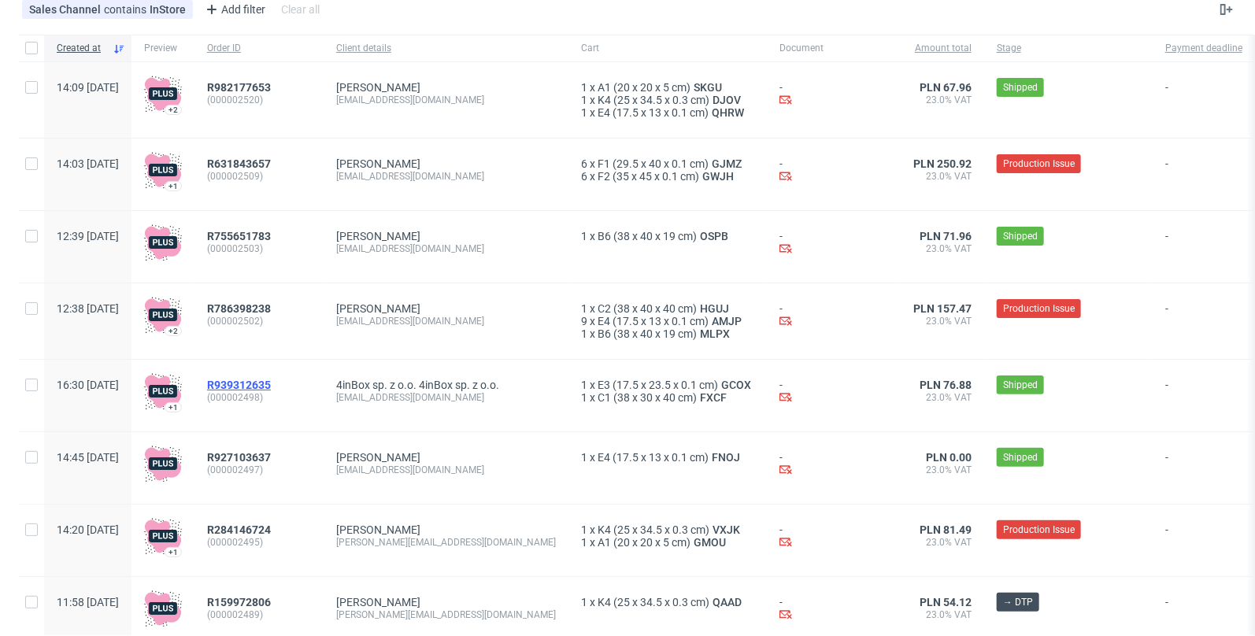
click at [271, 385] on span "R939312635" at bounding box center [239, 385] width 64 height 13
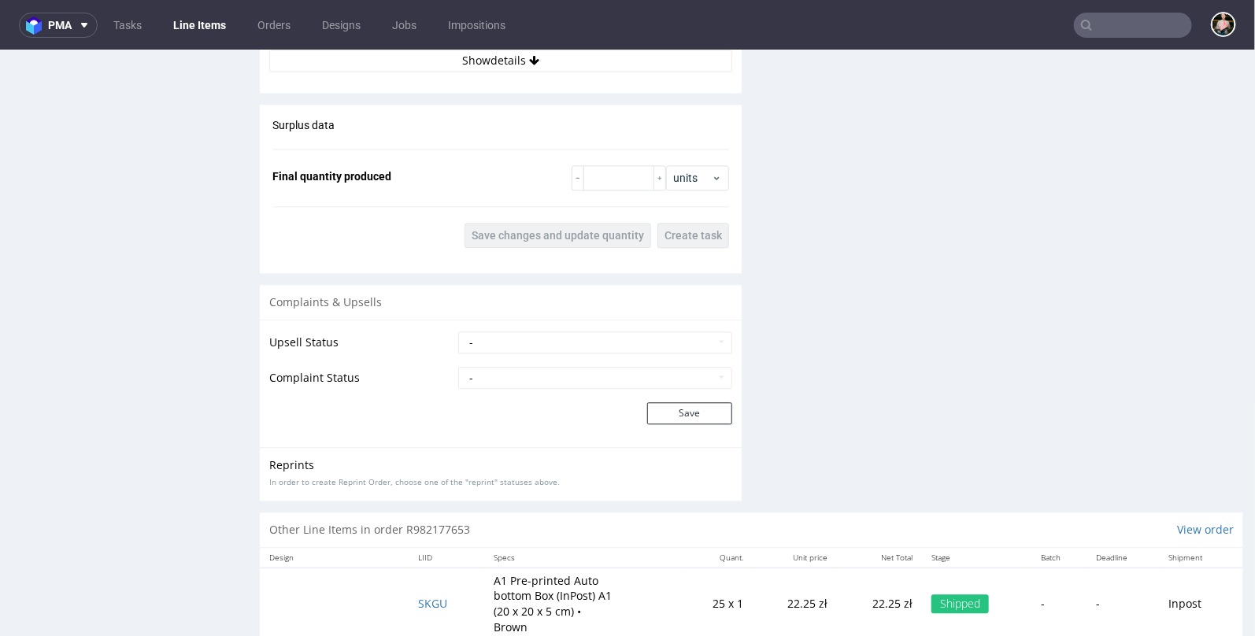
scroll to position [1643, 0]
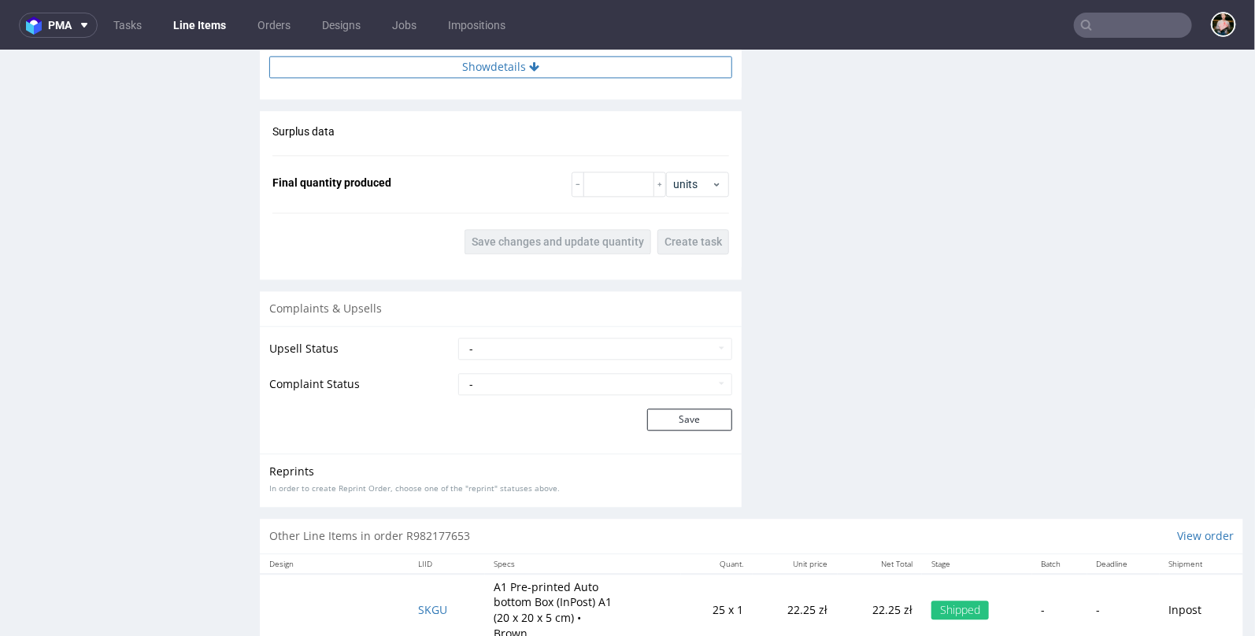
click at [524, 67] on button "Show details" at bounding box center [500, 66] width 463 height 22
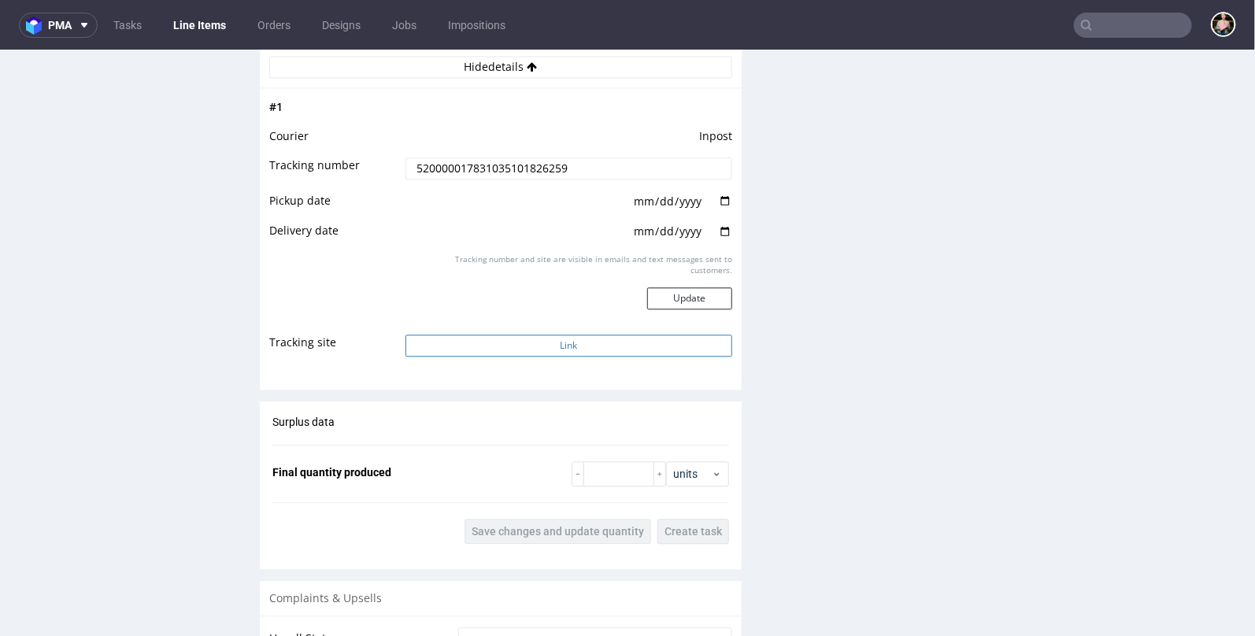
click at [534, 341] on button "Link" at bounding box center [568, 345] width 327 height 22
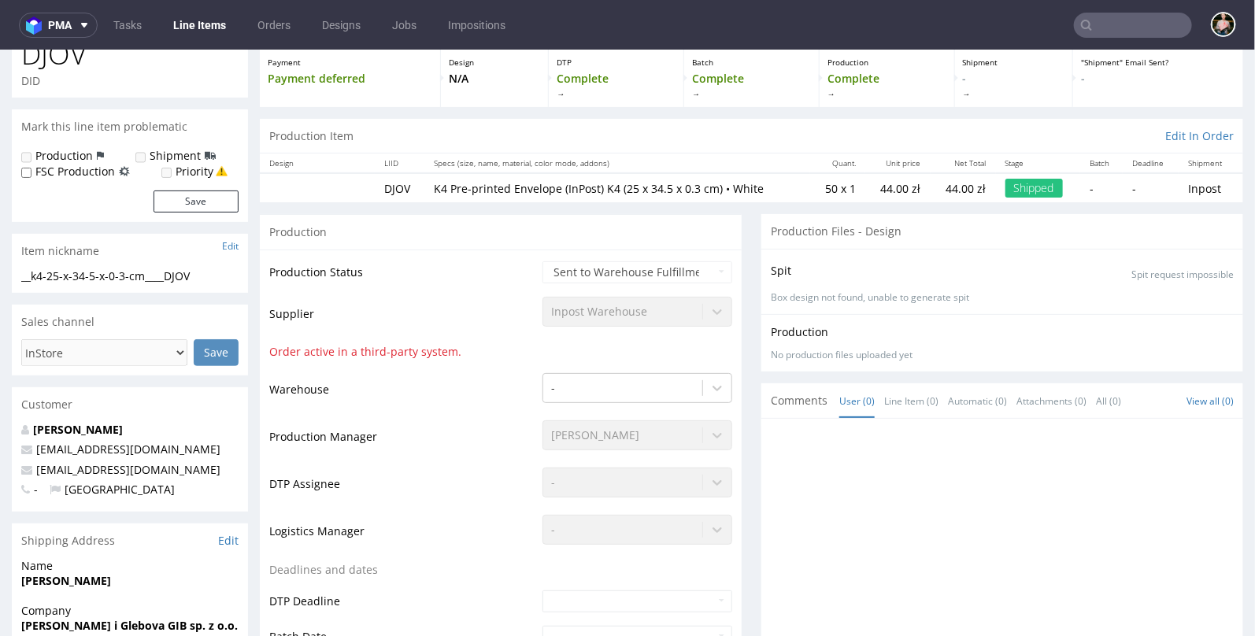
scroll to position [0, 0]
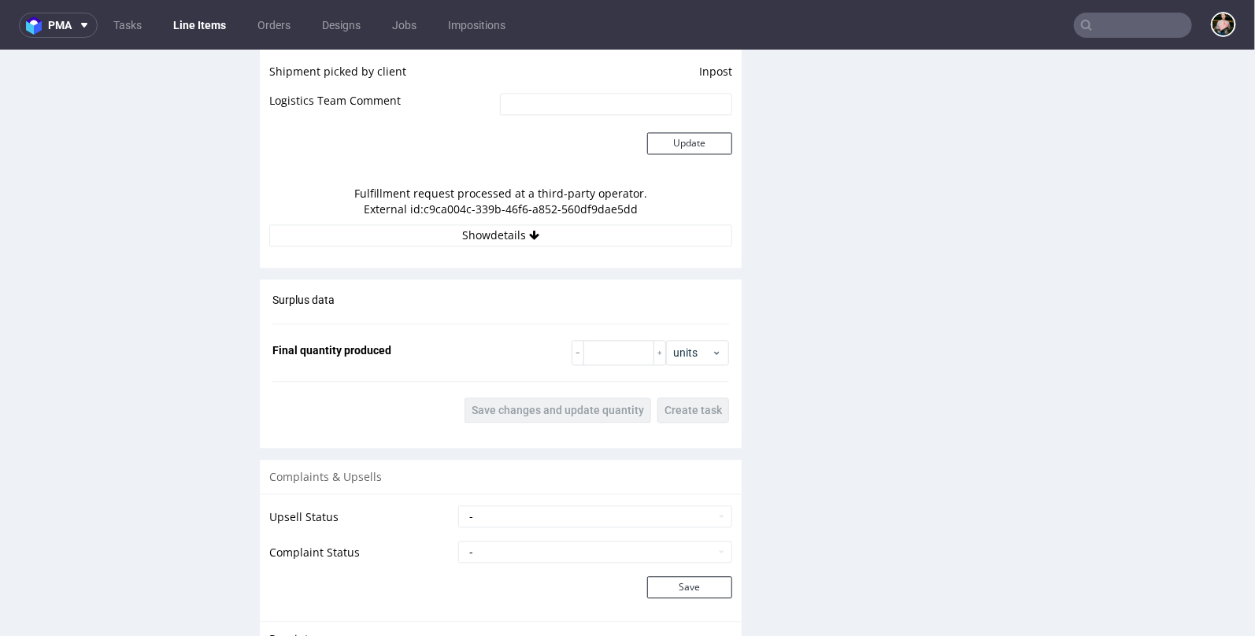
scroll to position [1580, 0]
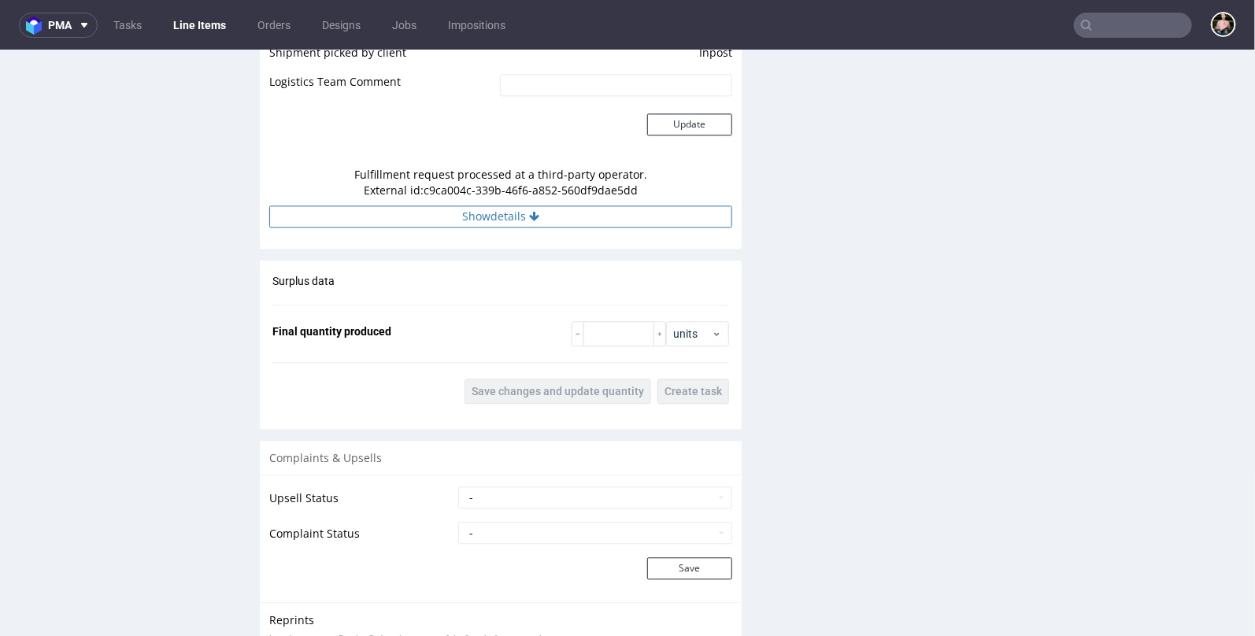
click at [500, 210] on button "Show details" at bounding box center [500, 216] width 463 height 22
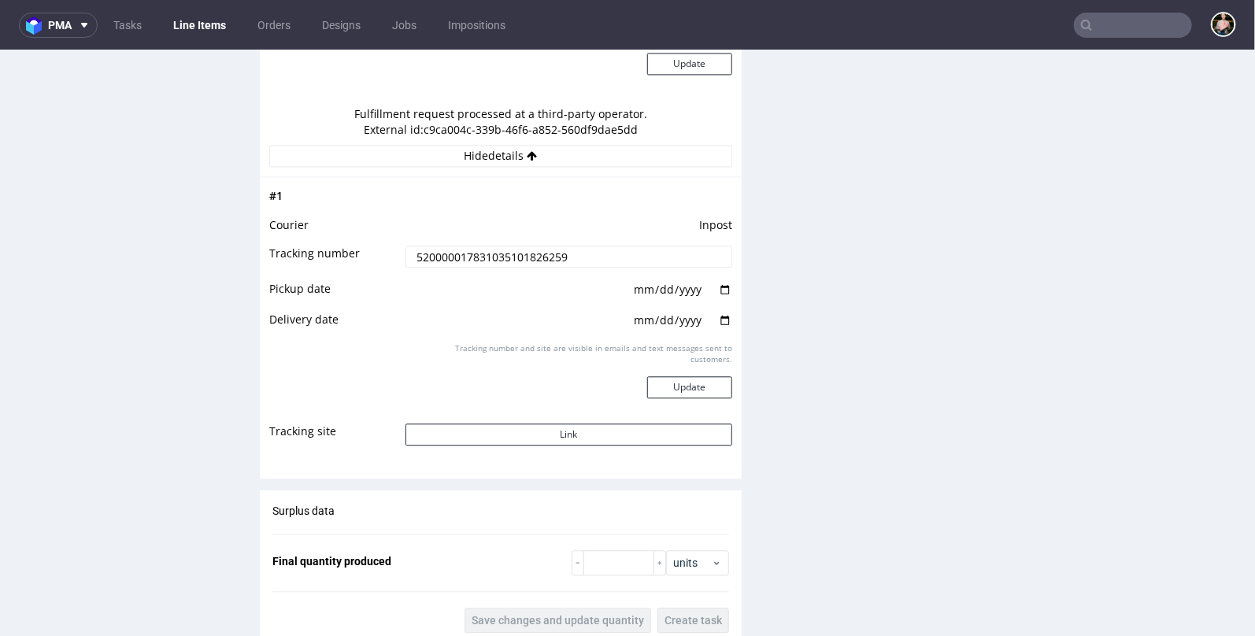
scroll to position [1663, 0]
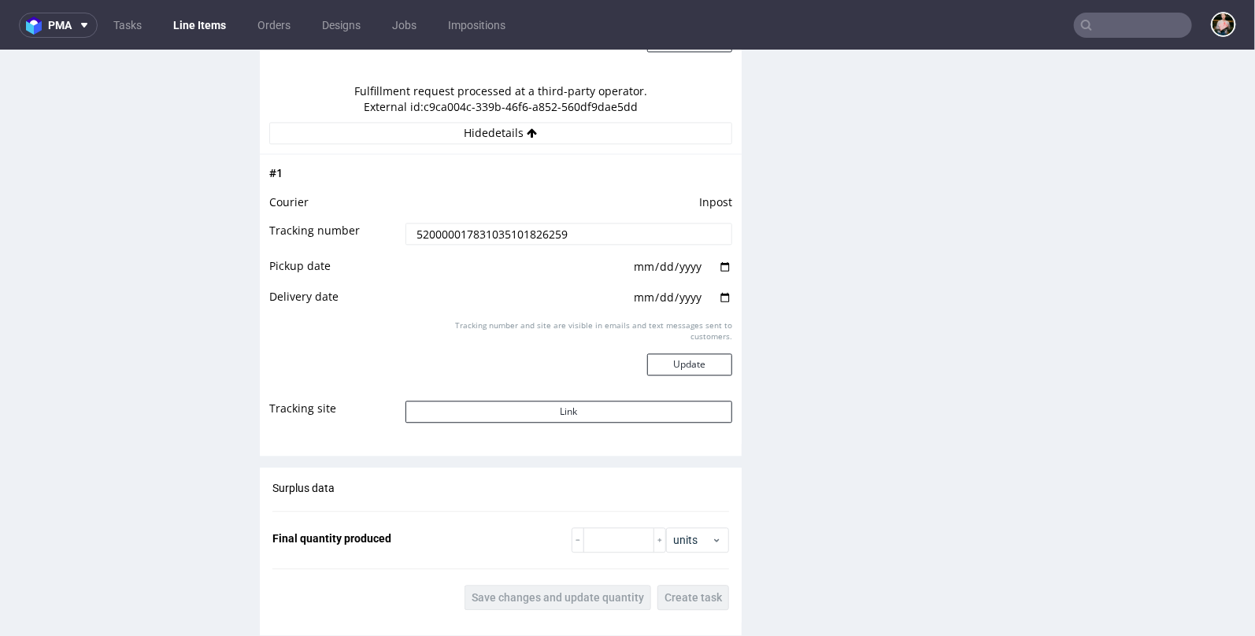
click at [565, 387] on td "Tracking number and site are visible in emails and text messages sent to custom…" at bounding box center [567, 357] width 331 height 81
click at [558, 406] on button "Link" at bounding box center [568, 411] width 327 height 22
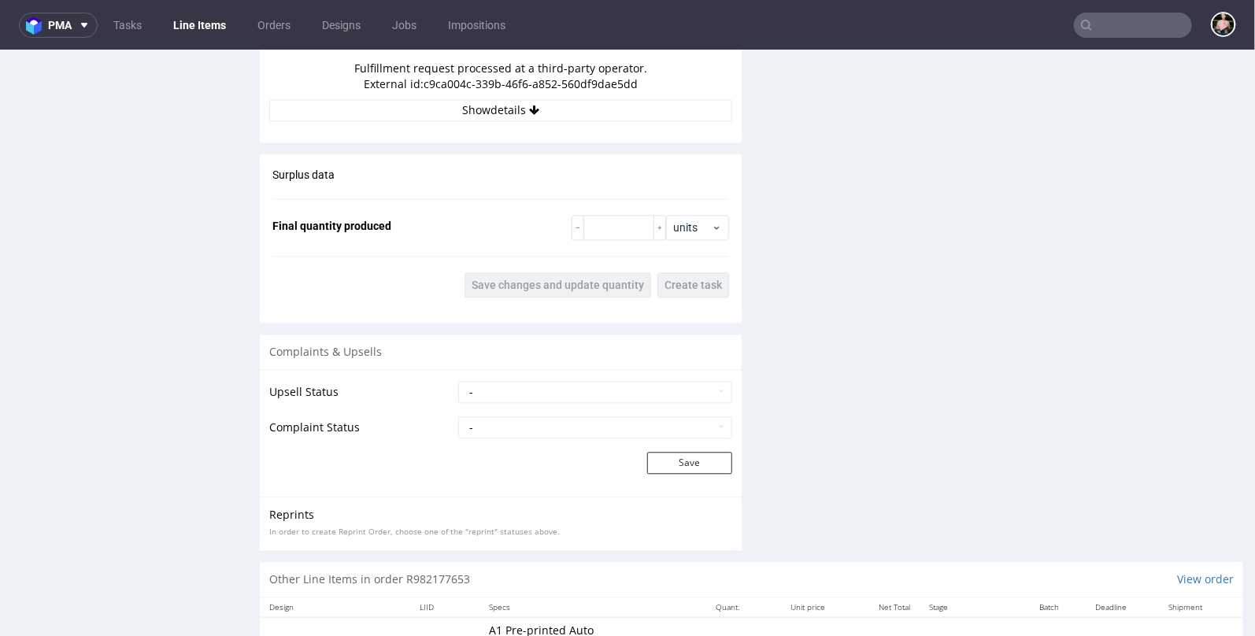
scroll to position [1415, 0]
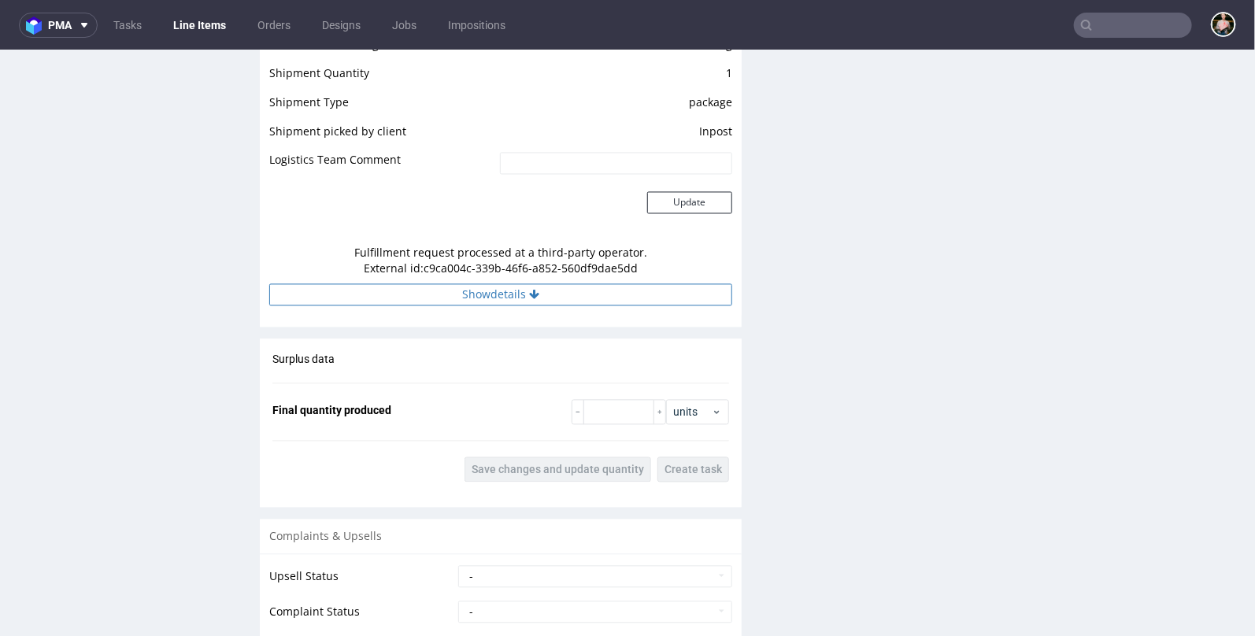
click at [502, 291] on button "Show details" at bounding box center [500, 294] width 463 height 22
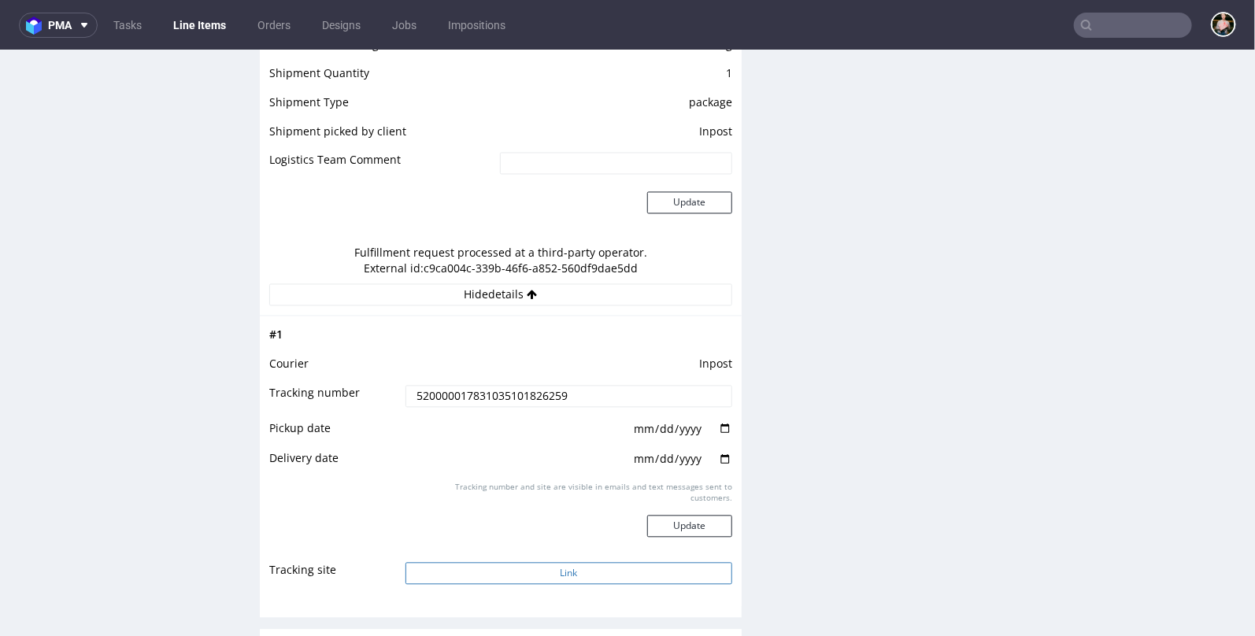
click at [567, 573] on button "Link" at bounding box center [568, 573] width 327 height 22
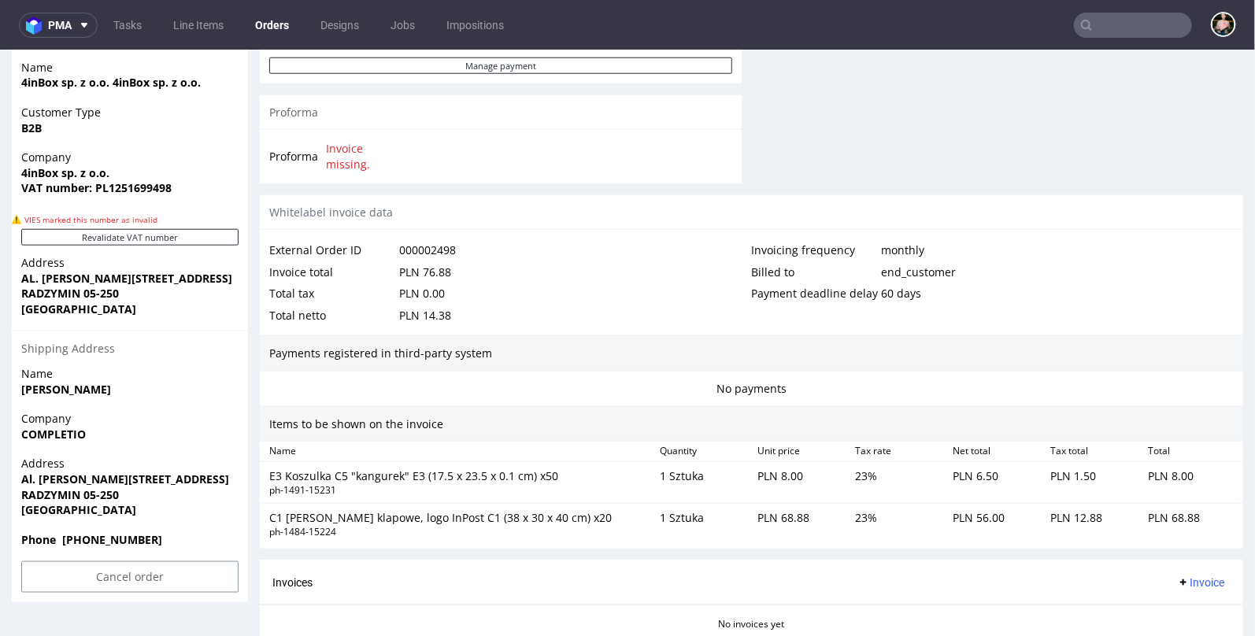
scroll to position [909, 0]
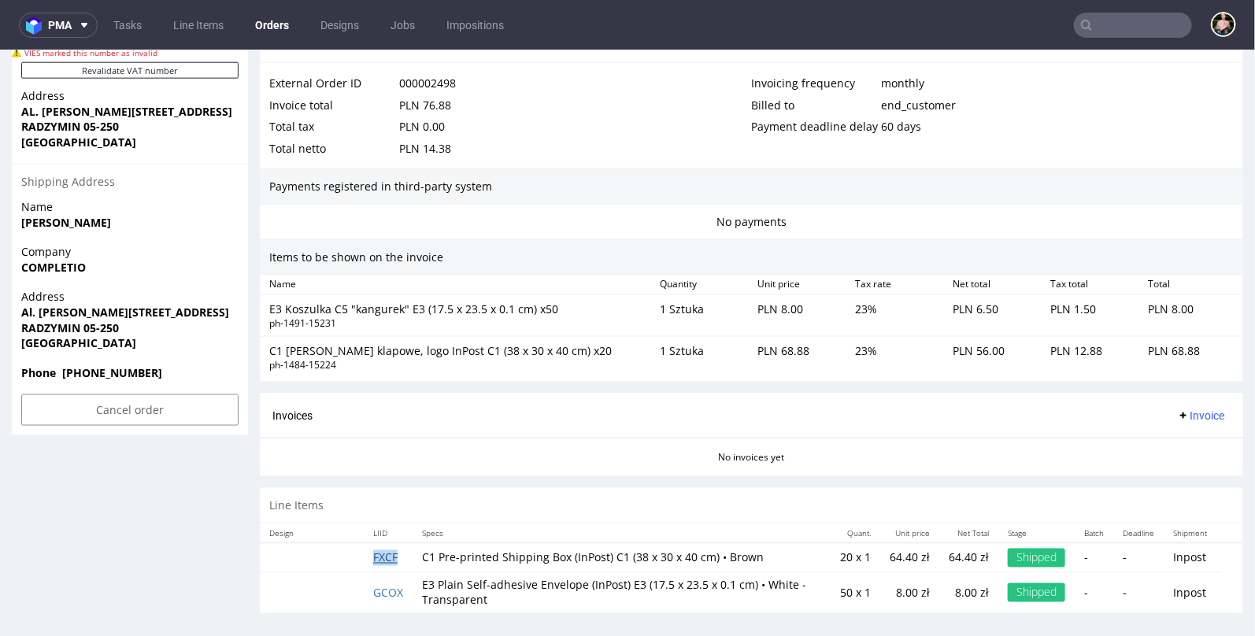
click at [389, 550] on link "FXCF" at bounding box center [385, 557] width 24 height 15
click at [392, 585] on link "GCOX" at bounding box center [388, 592] width 30 height 15
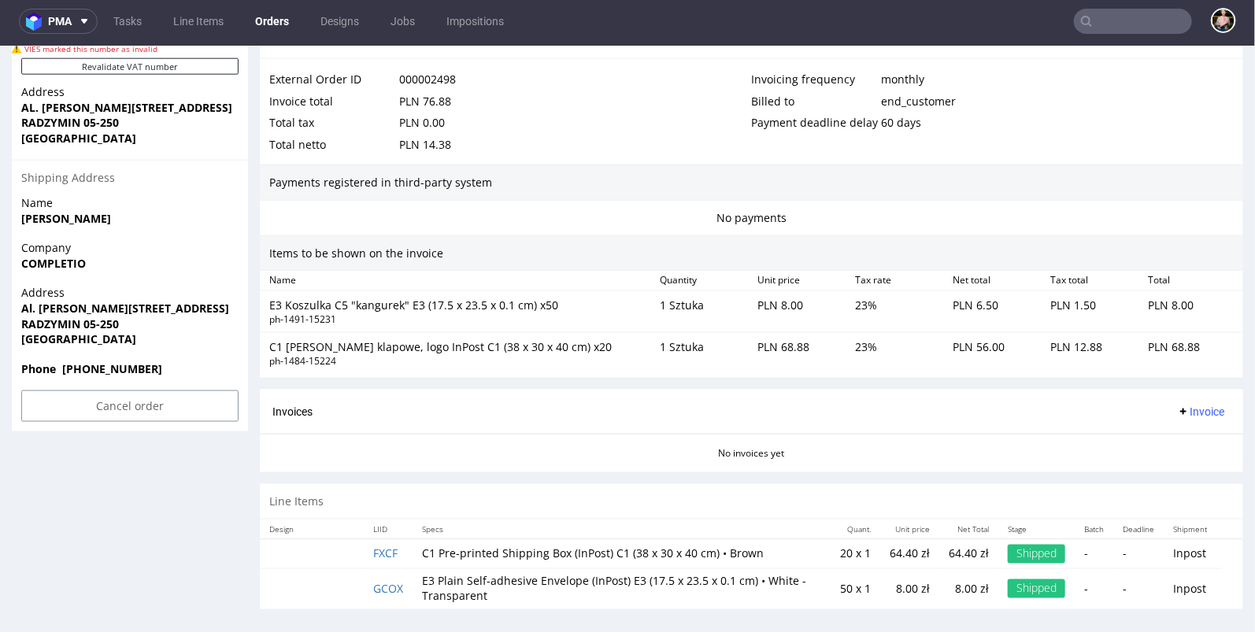
click at [516, 441] on div "No invoices yet" at bounding box center [751, 446] width 983 height 27
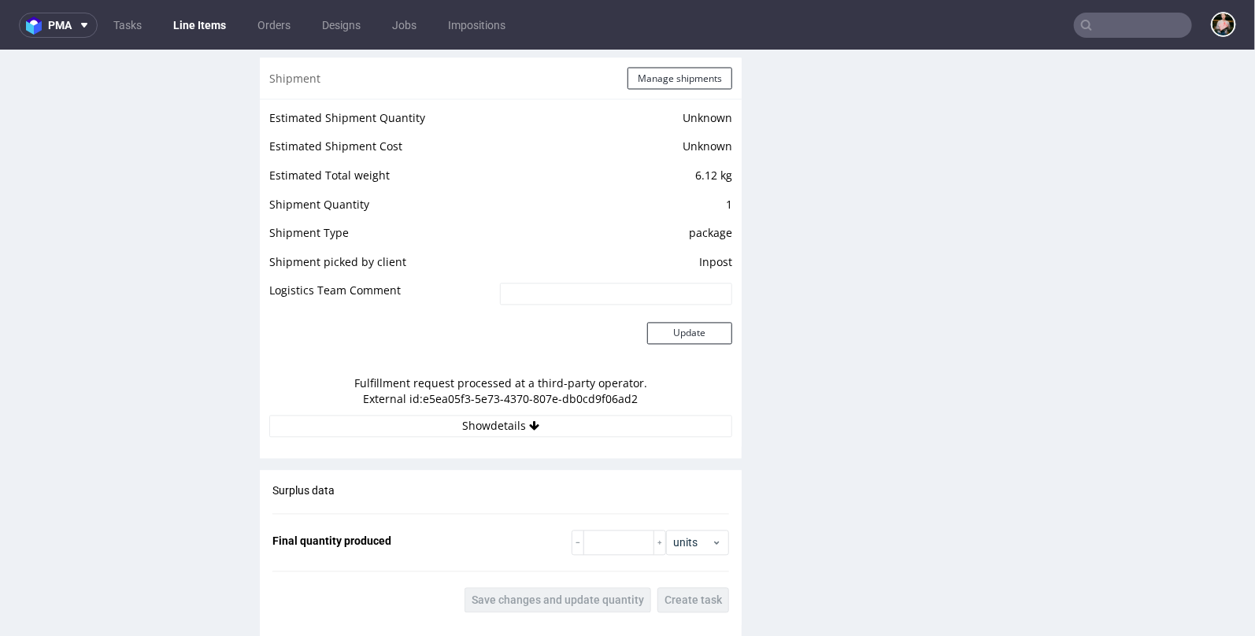
scroll to position [1476, 0]
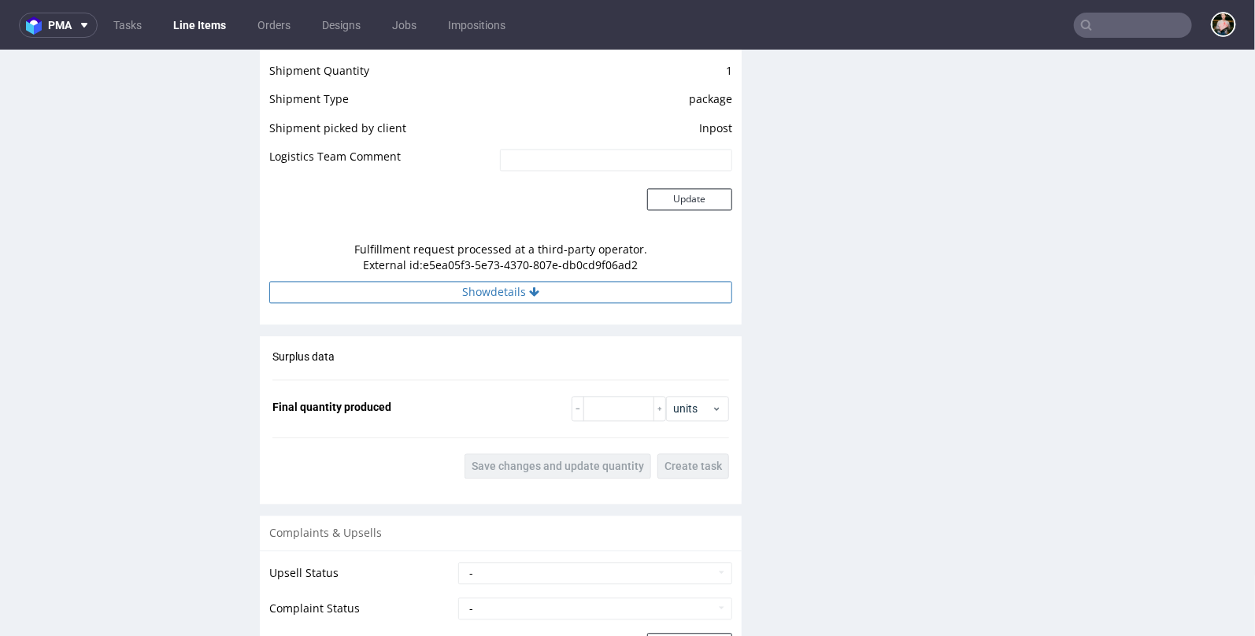
click at [521, 290] on button "Show details" at bounding box center [500, 291] width 463 height 22
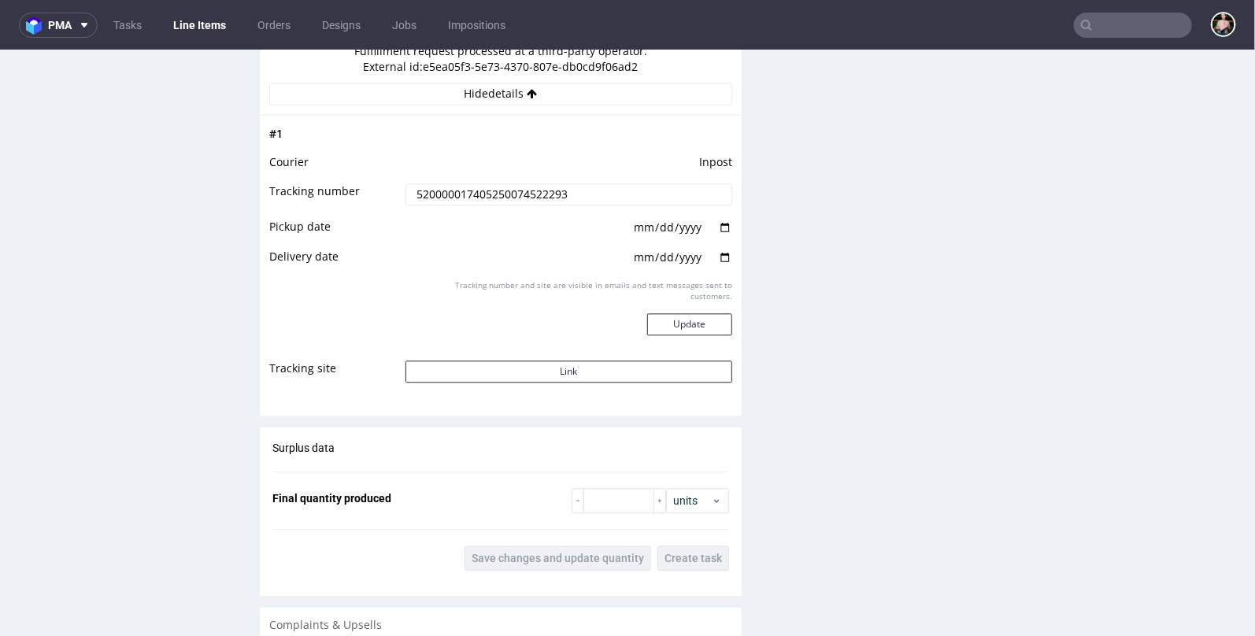
scroll to position [1657, 0]
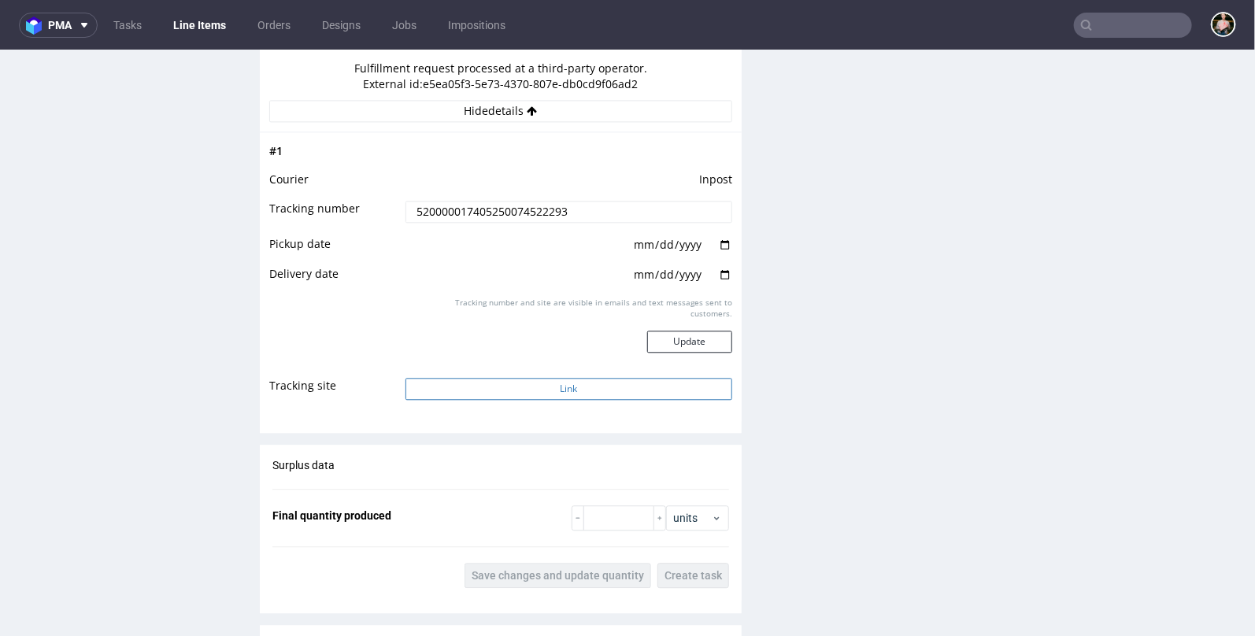
click at [531, 377] on button "Link" at bounding box center [568, 388] width 327 height 22
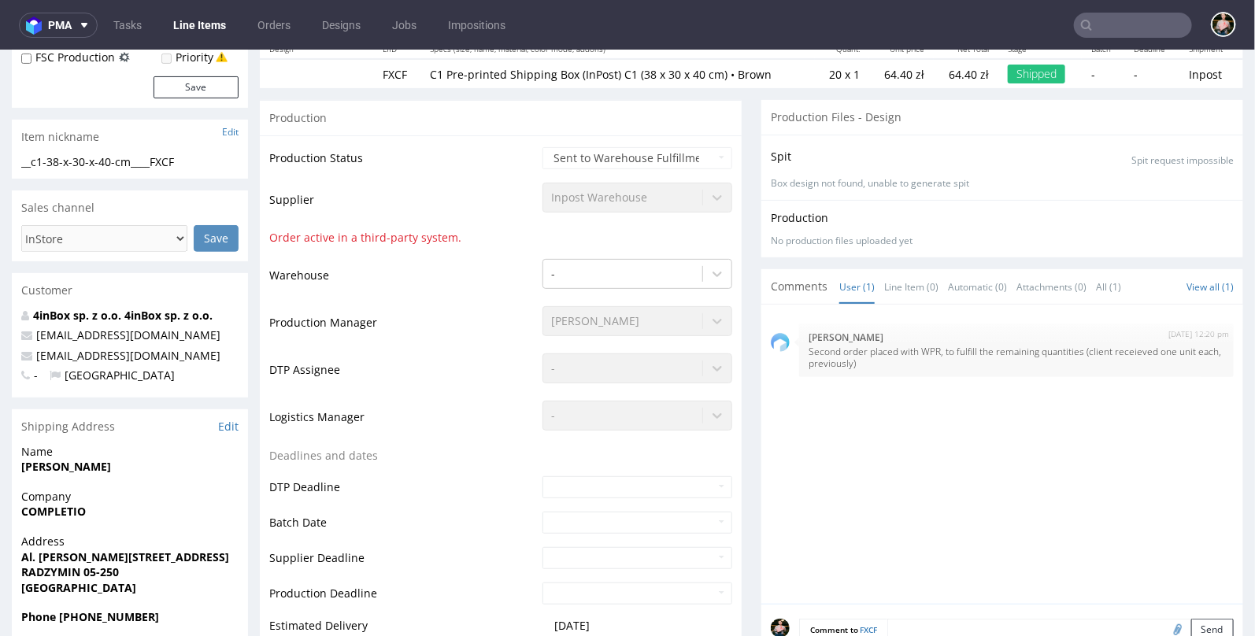
scroll to position [0, 0]
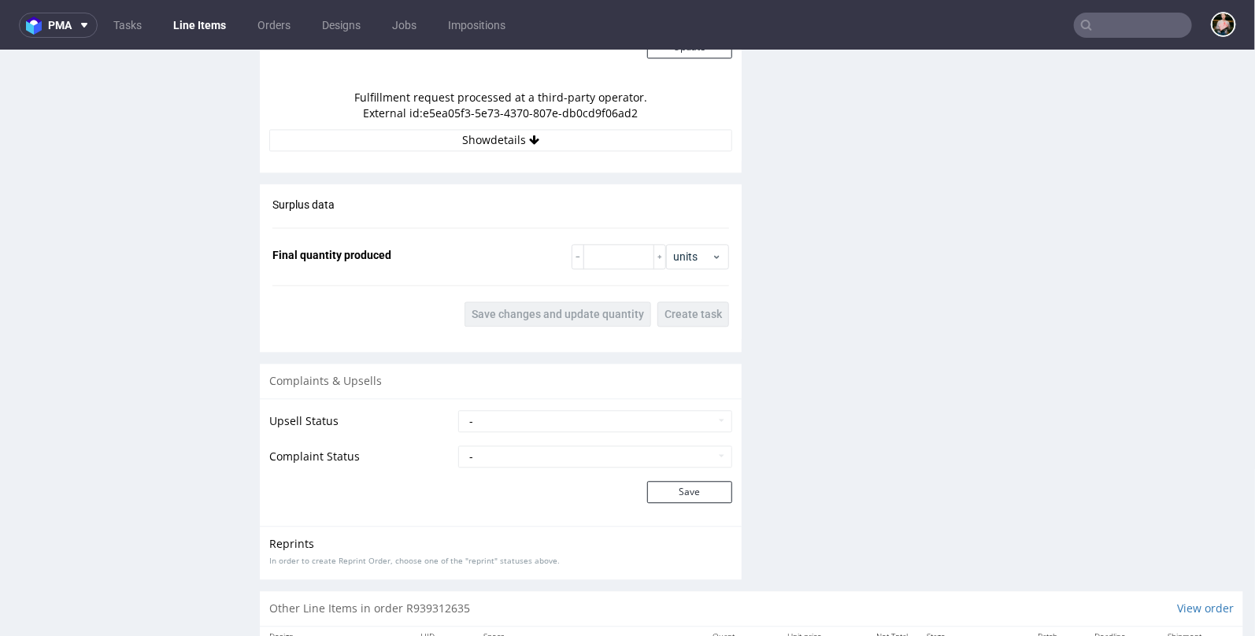
scroll to position [1455, 0]
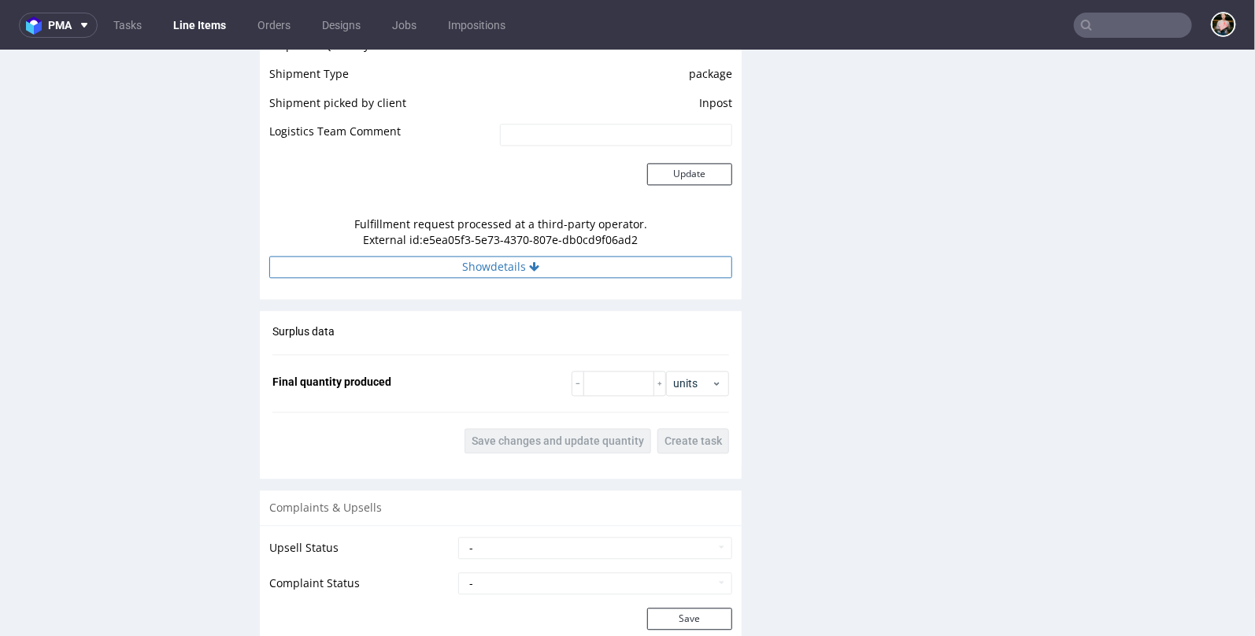
click at [537, 267] on button "Show details" at bounding box center [500, 267] width 463 height 22
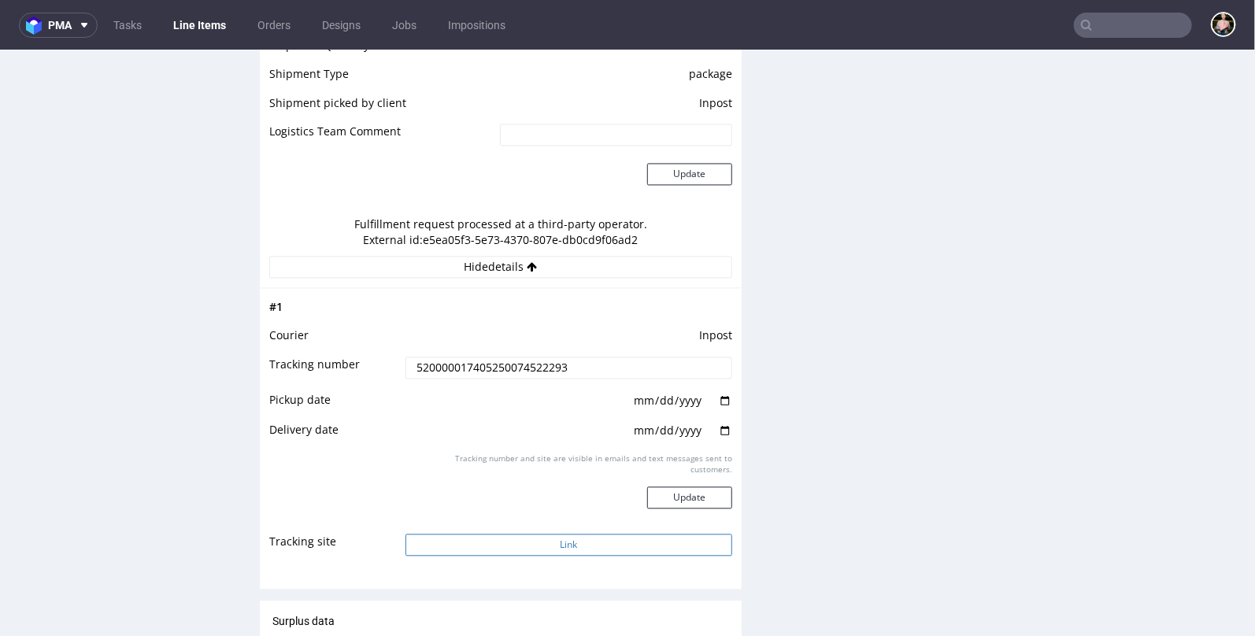
click at [524, 534] on button "Link" at bounding box center [568, 545] width 327 height 22
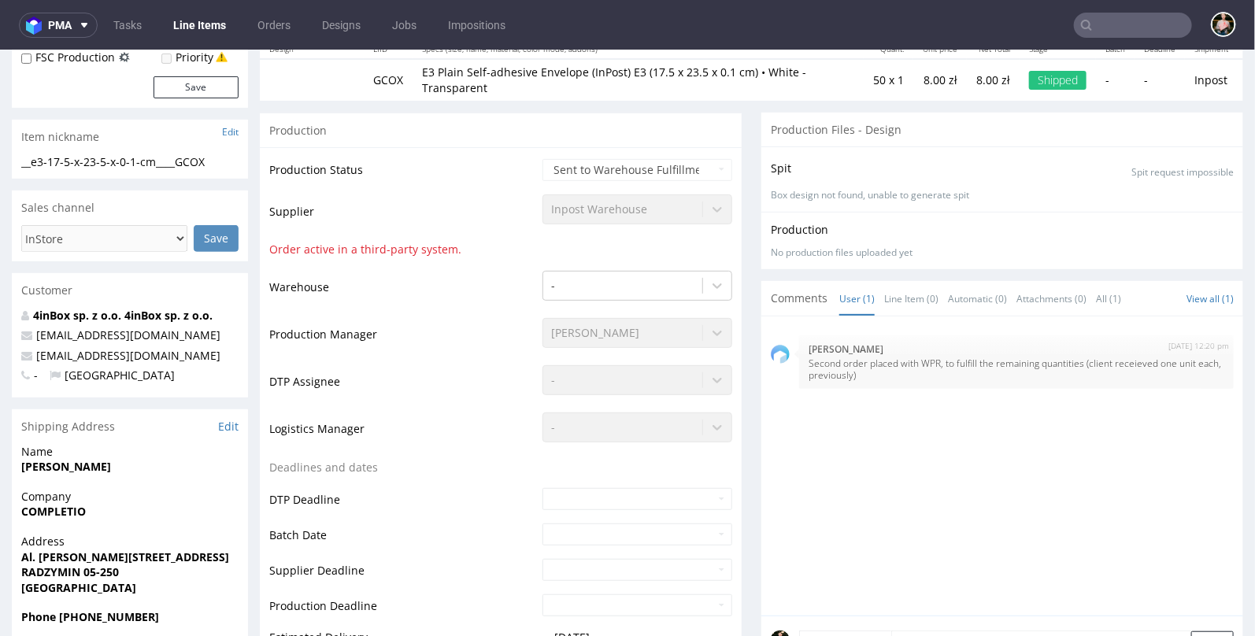
scroll to position [0, 0]
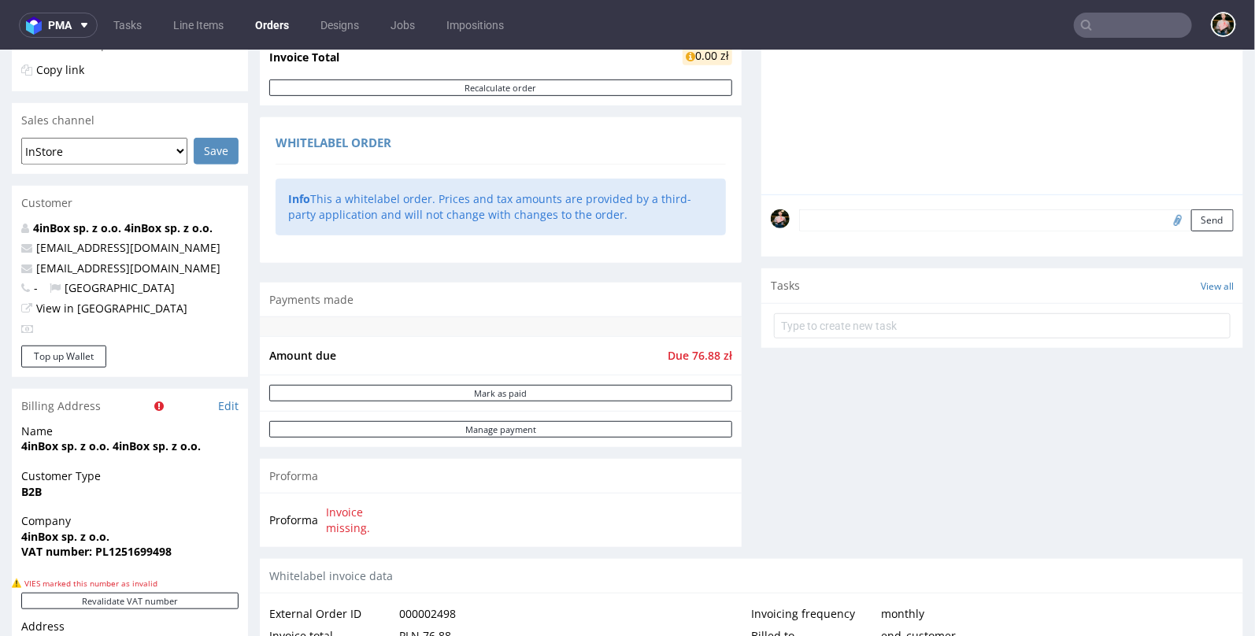
scroll to position [379, 0]
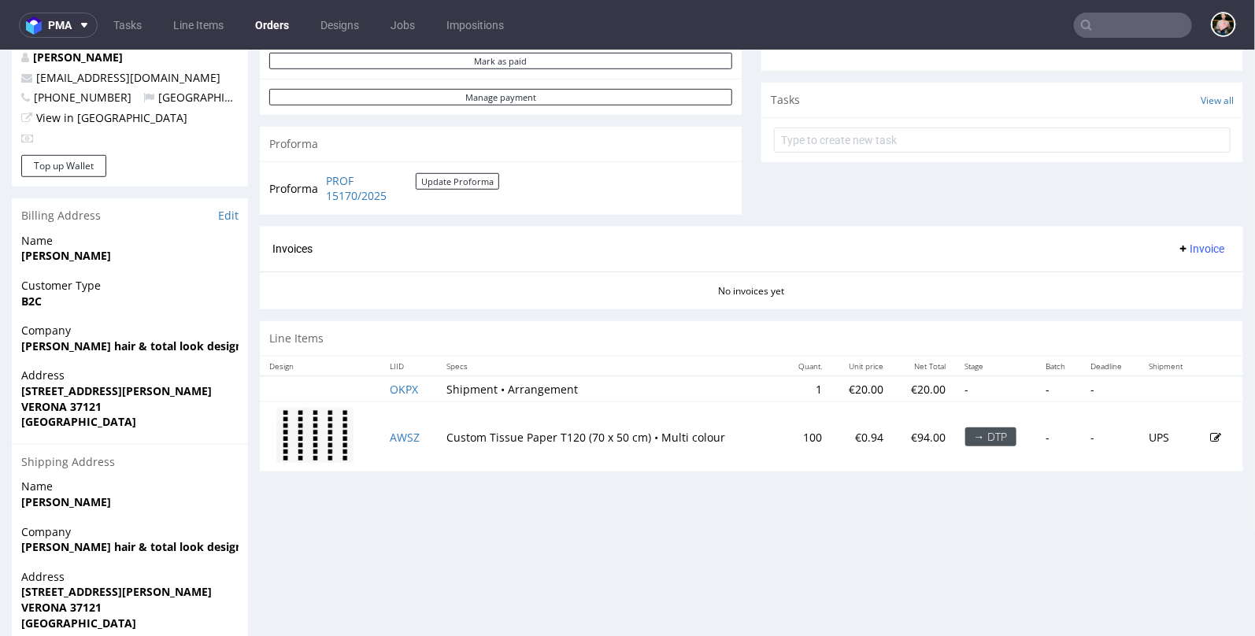
scroll to position [617, 0]
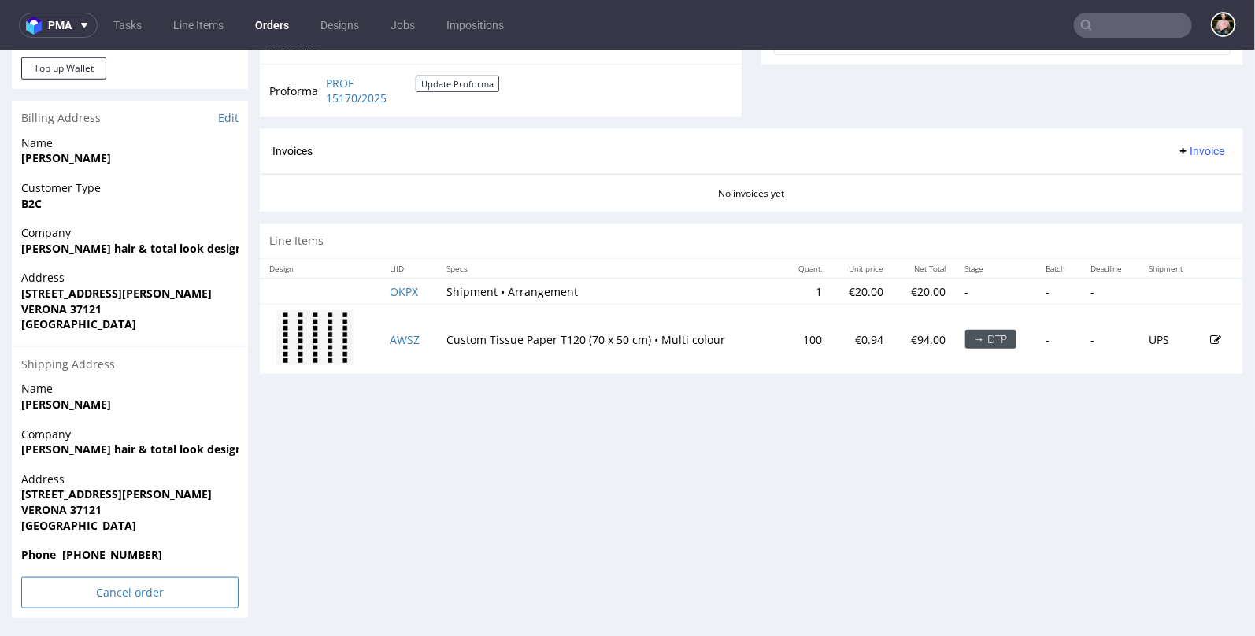
click at [122, 587] on input "Cancel order" at bounding box center [129, 591] width 217 height 31
click at [99, 537] on link "Yes" at bounding box center [105, 549] width 45 height 24
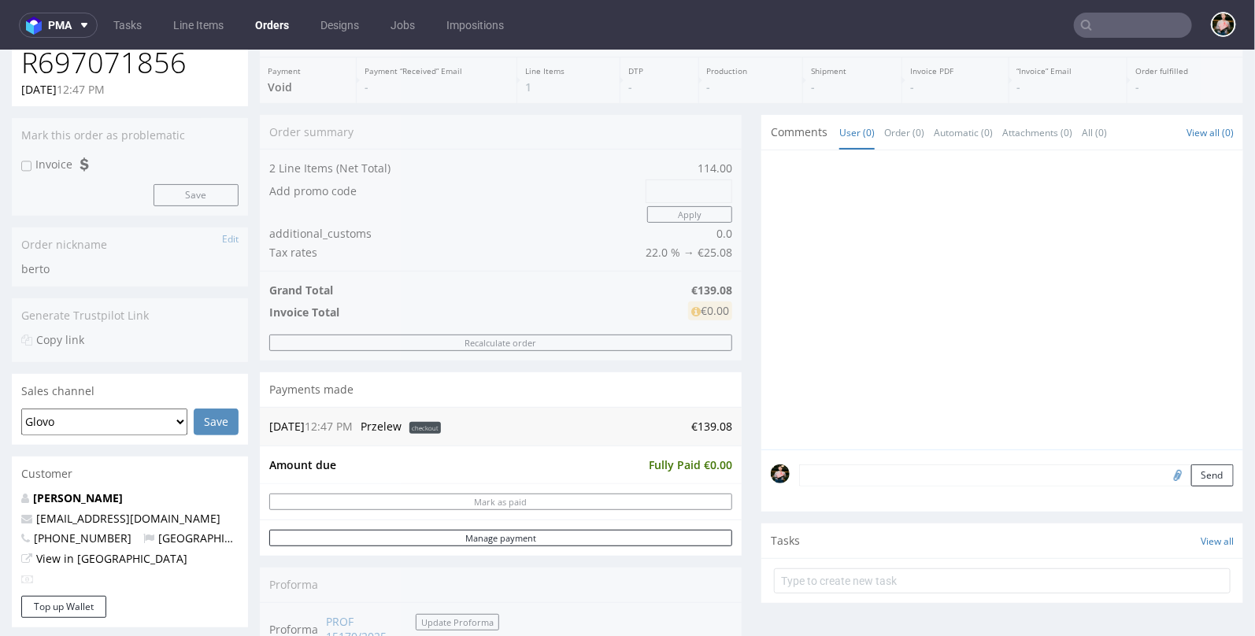
scroll to position [0, 0]
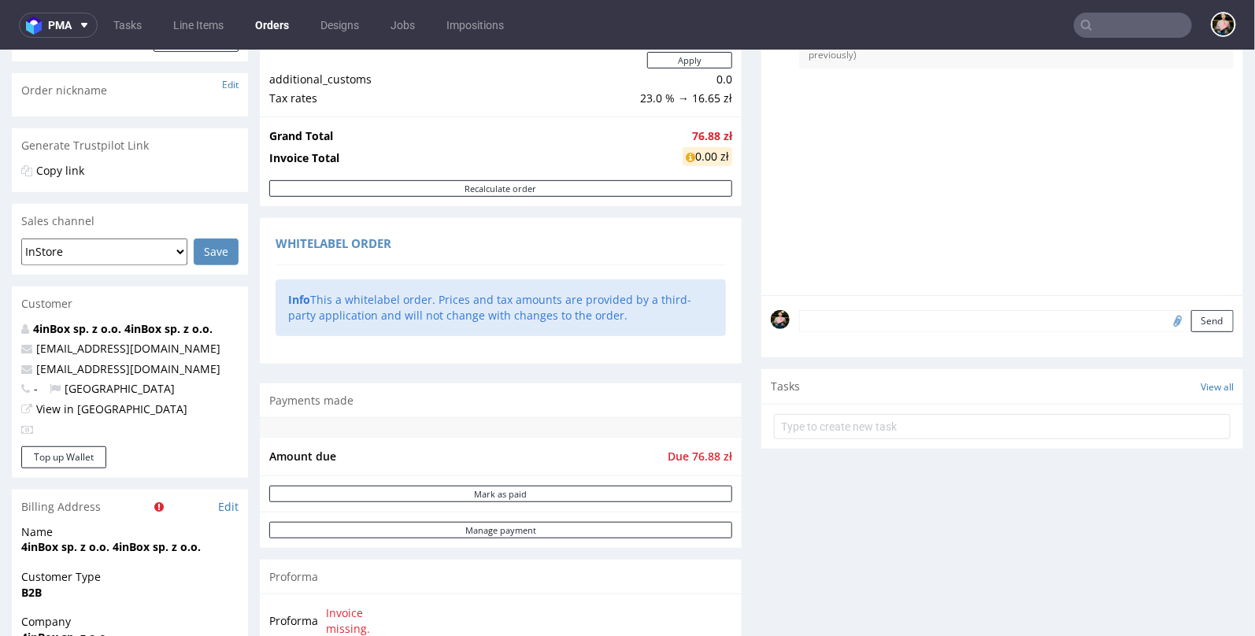
scroll to position [278, 0]
drag, startPoint x: 135, startPoint y: 365, endPoint x: 38, endPoint y: 367, distance: 97.6
click at [38, 367] on p "[EMAIL_ADDRESS][DOMAIN_NAME]" at bounding box center [129, 368] width 217 height 16
copy link "[EMAIL_ADDRESS][DOMAIN_NAME]"
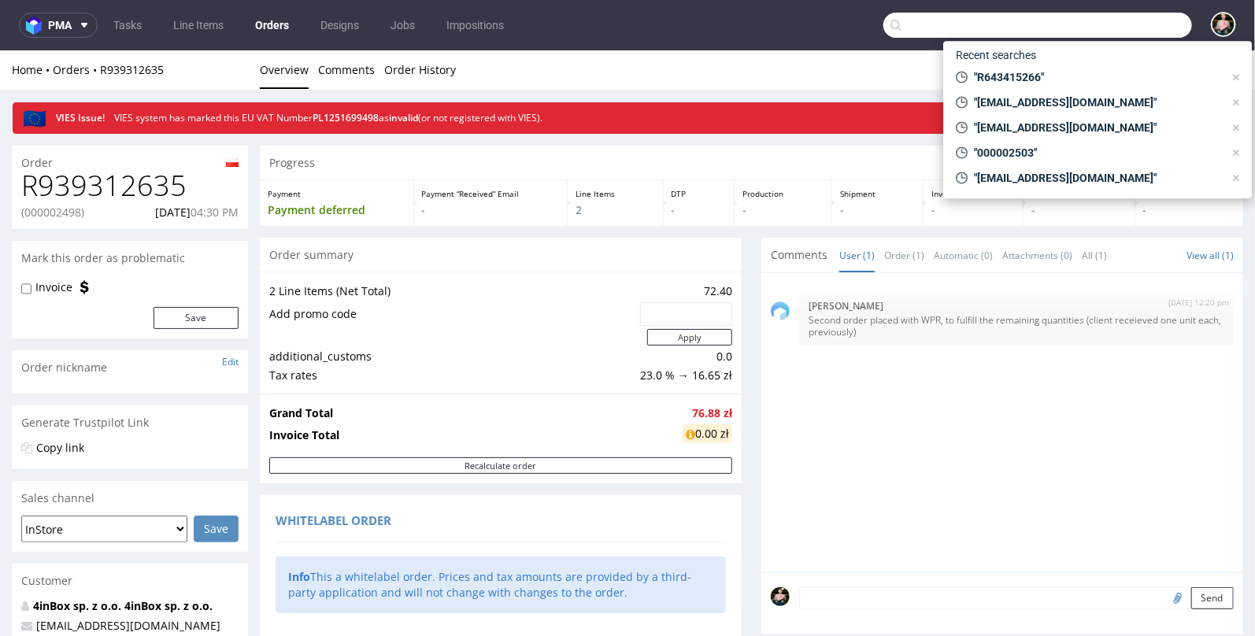
click at [1119, 17] on input "text" at bounding box center [1037, 25] width 309 height 25
paste input "[EMAIL_ADDRESS][DOMAIN_NAME]"
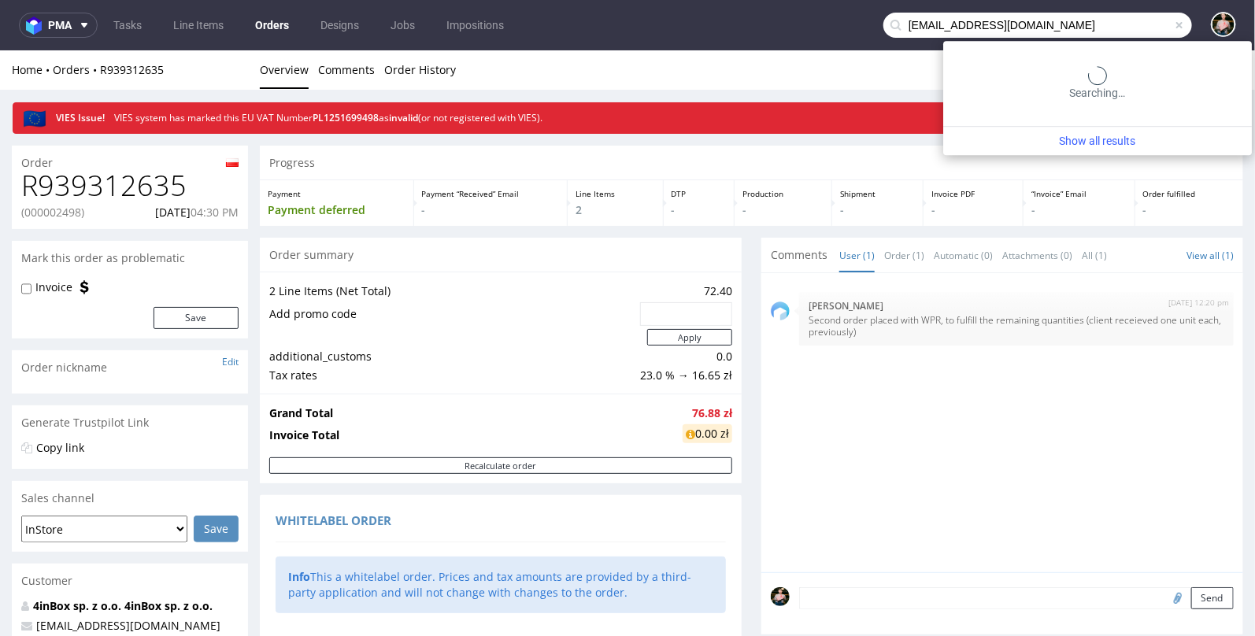
type input "[EMAIL_ADDRESS][DOMAIN_NAME]"
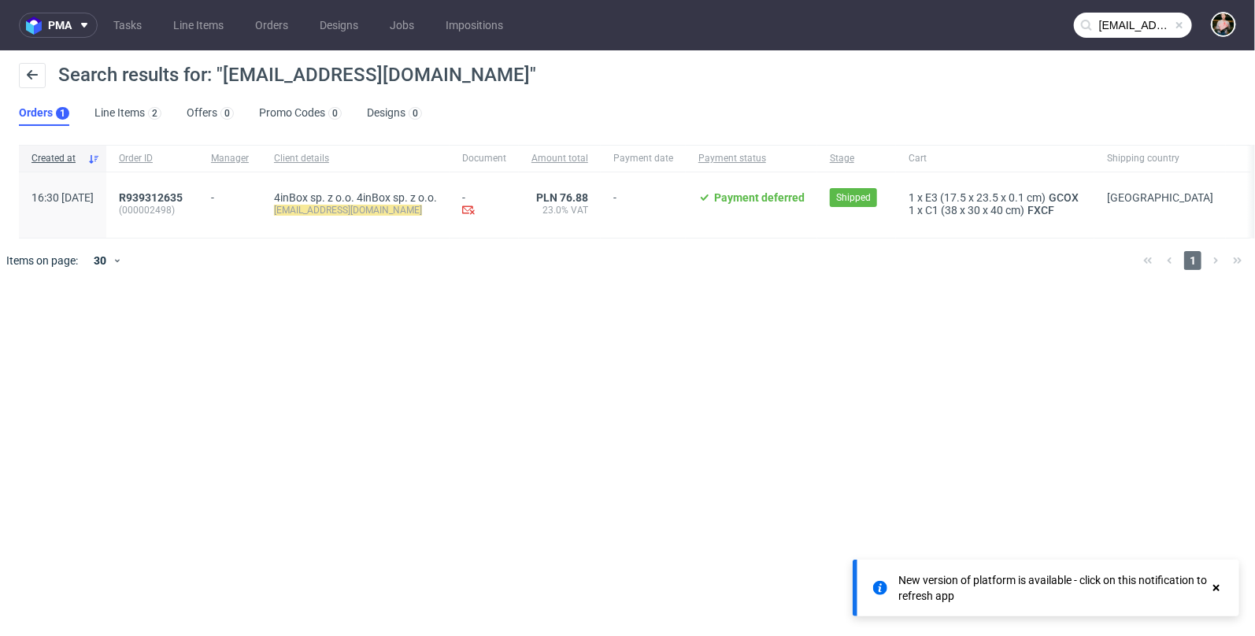
click at [1175, 28] on span at bounding box center [1179, 25] width 13 height 13
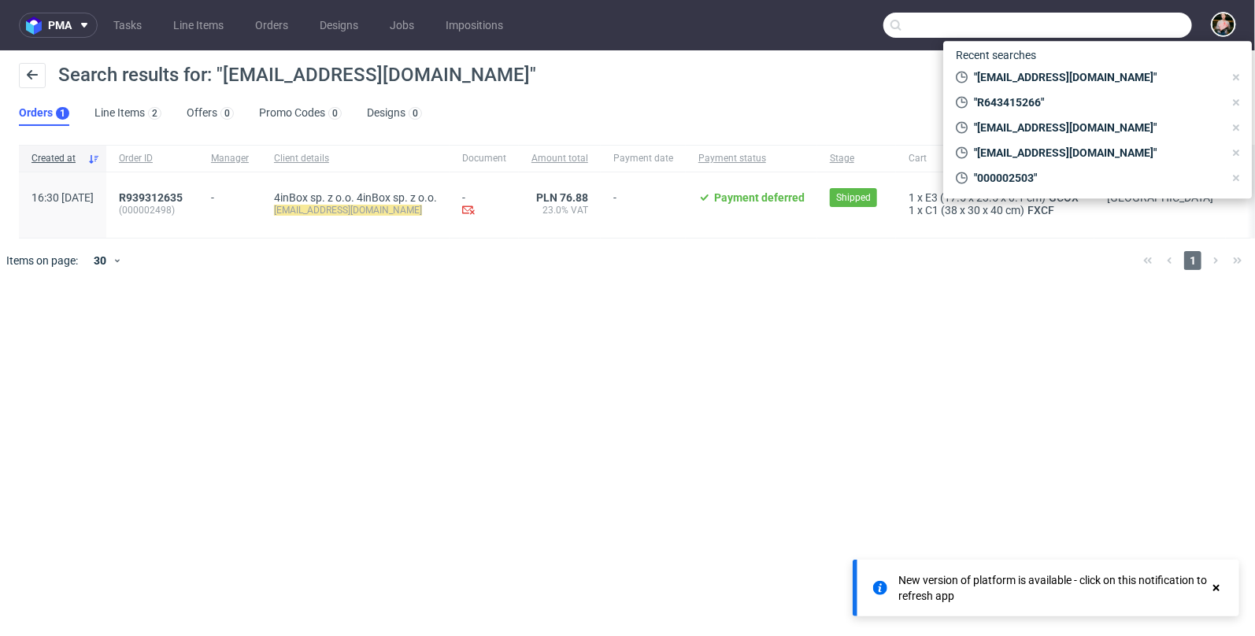
click at [1164, 28] on input "text" at bounding box center [1037, 25] width 309 height 25
paste input "[DOMAIN_NAME][URL]"
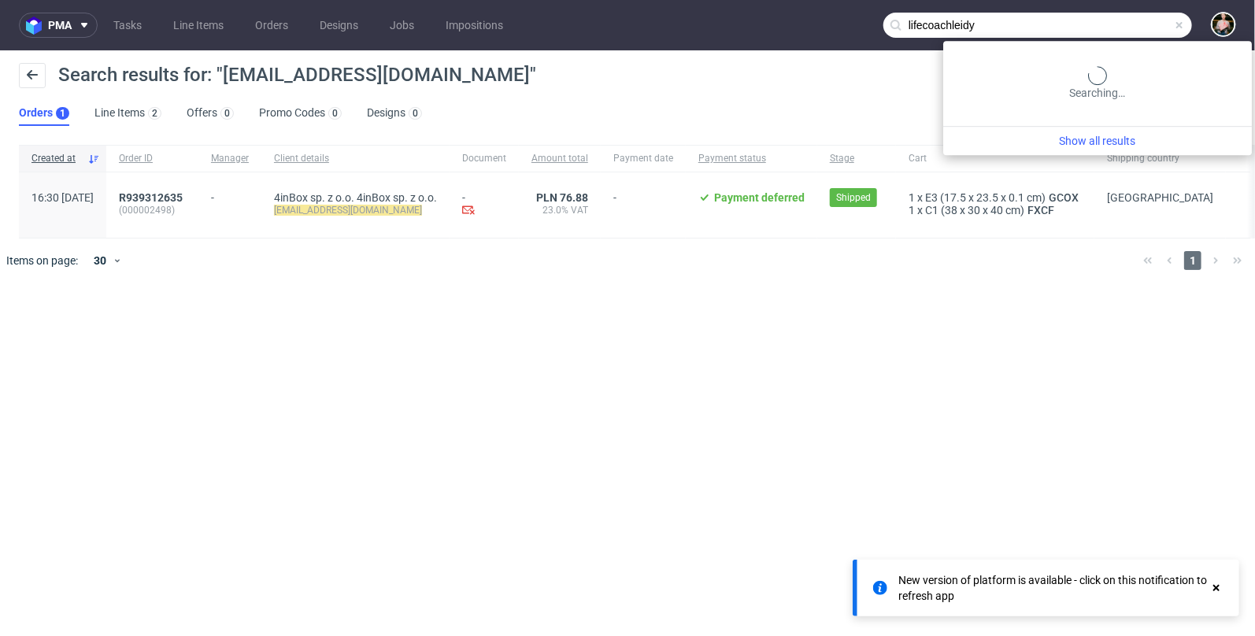
type input "lifecoachleidy"
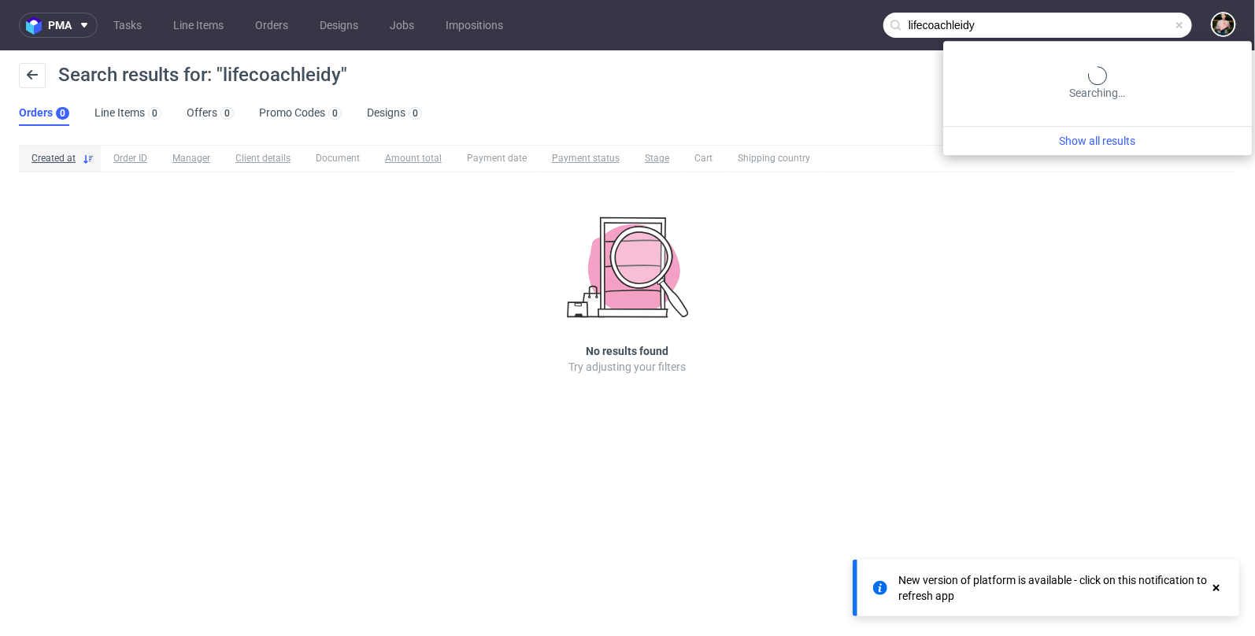
click at [1123, 34] on input "lifecoachleidy" at bounding box center [1037, 25] width 309 height 25
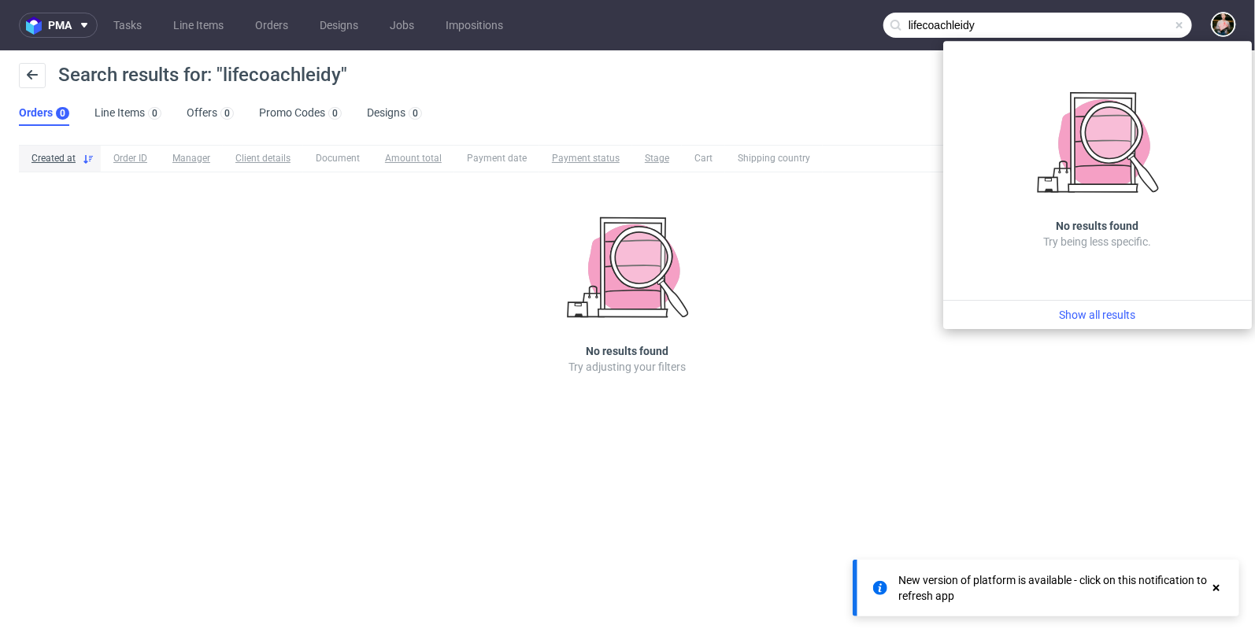
drag, startPoint x: 1101, startPoint y: 25, endPoint x: 859, endPoint y: 21, distance: 242.5
click at [859, 21] on nav "pma Tasks Line Items Orders Designs Jobs Impositions lifecoachleidy" at bounding box center [627, 25] width 1255 height 50
